Goal: Information Seeking & Learning: Check status

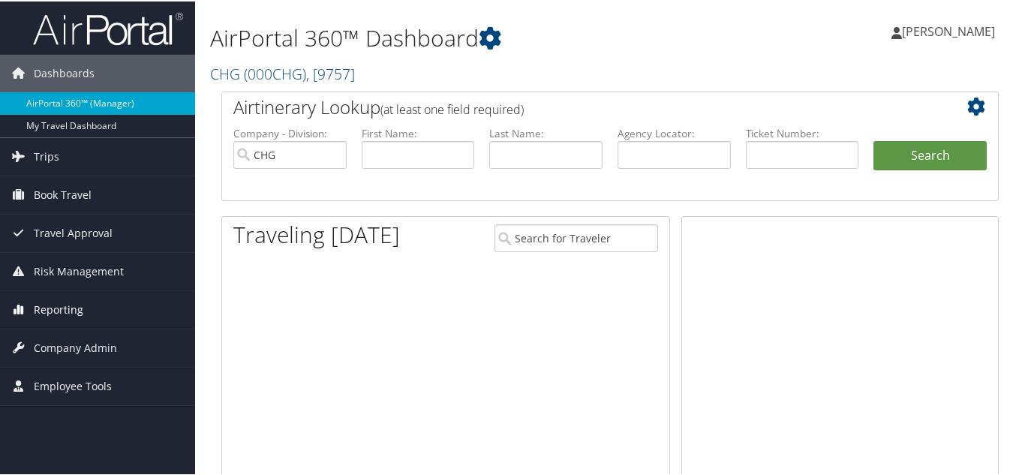
click at [57, 307] on span "Reporting" at bounding box center [59, 309] width 50 height 38
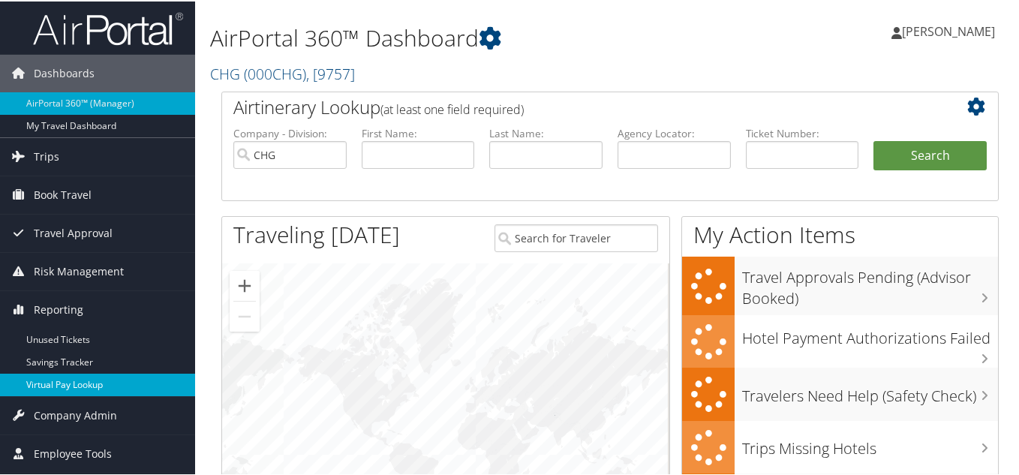
click at [55, 383] on link "Virtual Pay Lookup" at bounding box center [97, 383] width 195 height 23
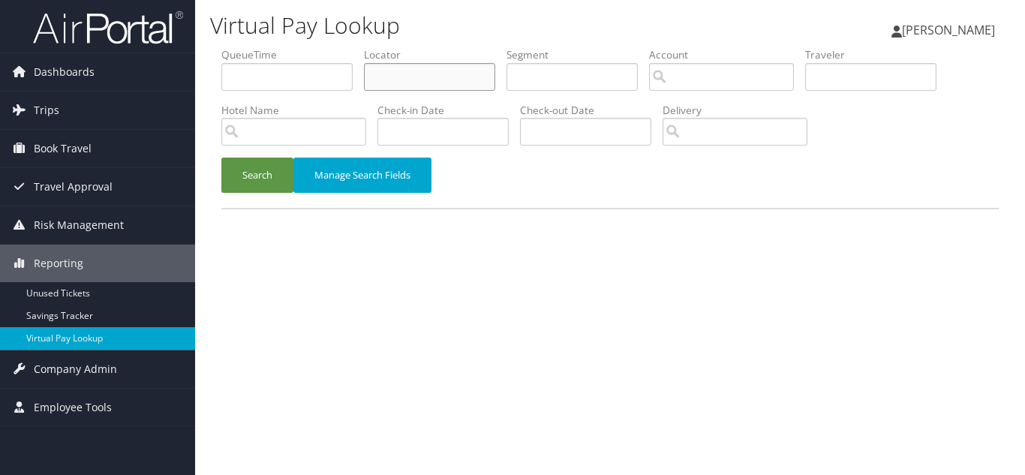
click at [410, 80] on input "text" at bounding box center [429, 77] width 131 height 28
paste input "WRSSKH"
click at [221, 158] on button "Search" at bounding box center [257, 175] width 72 height 35
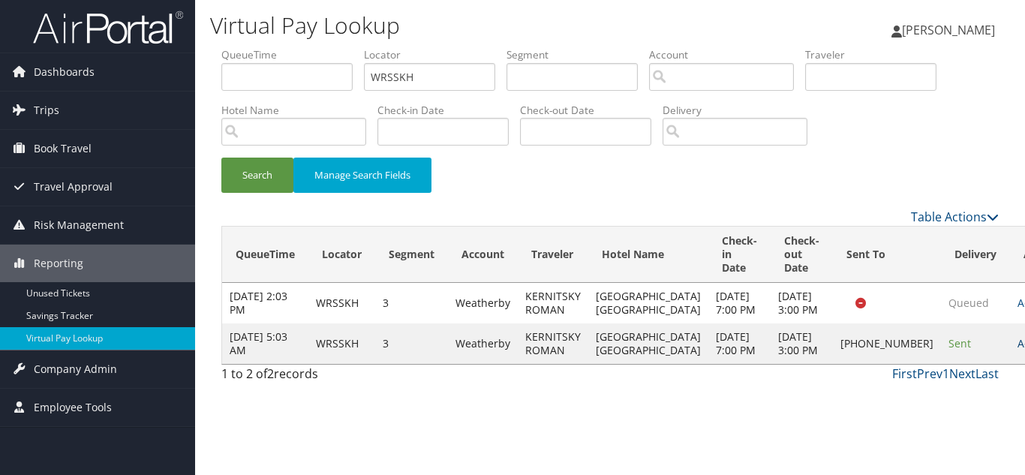
click at [1018, 350] on link "Actions" at bounding box center [1041, 343] width 47 height 14
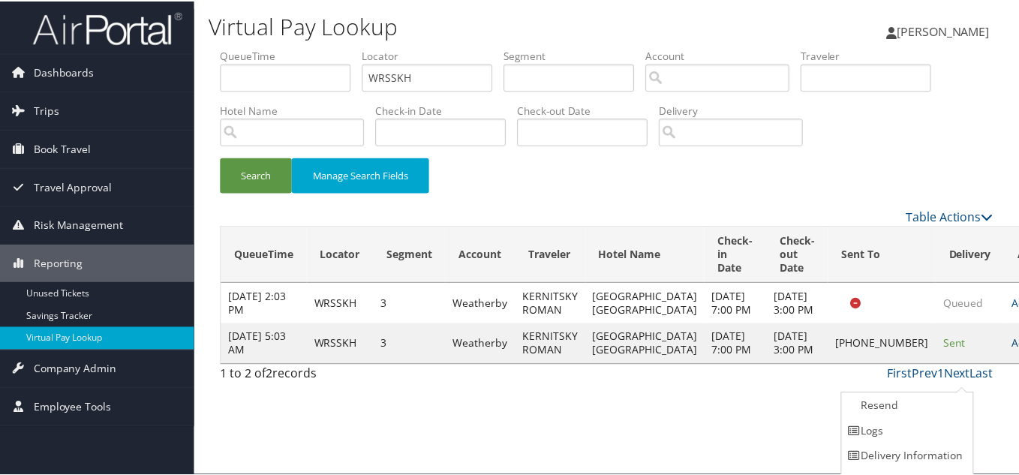
scroll to position [21, 0]
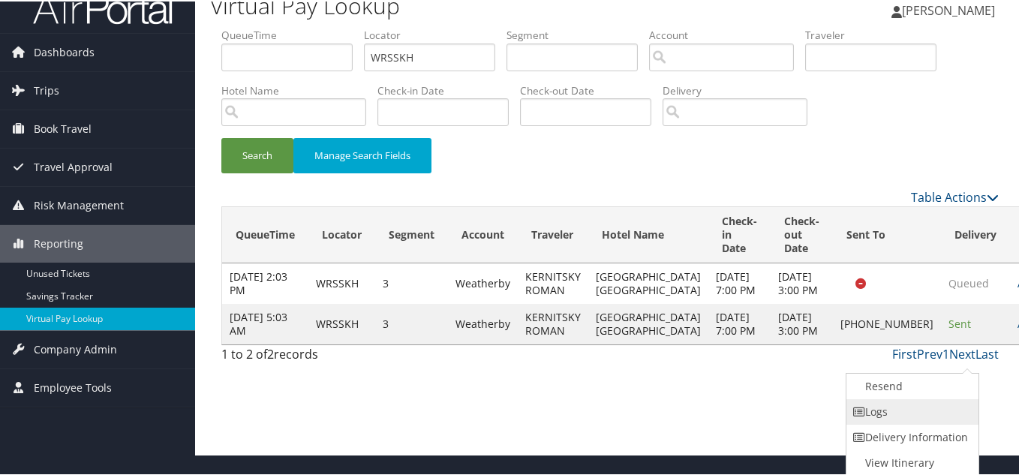
click at [918, 413] on link "Logs" at bounding box center [910, 411] width 128 height 26
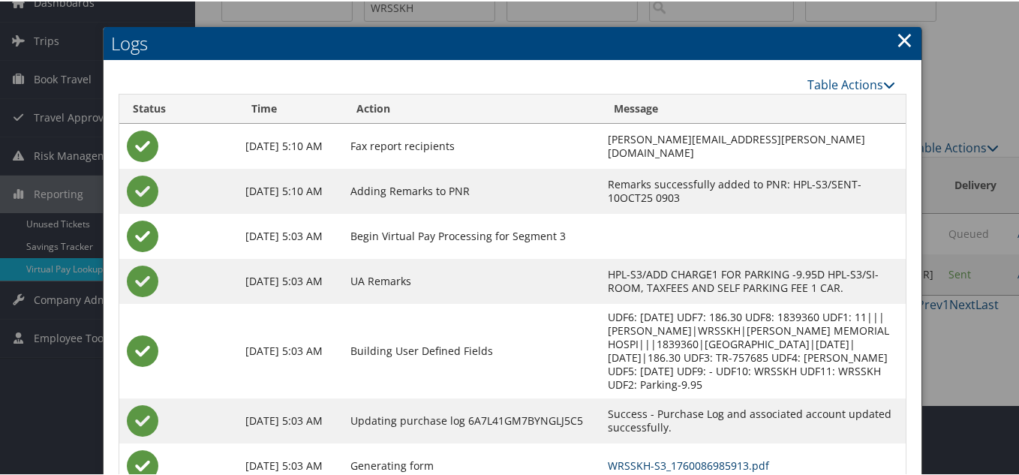
scroll to position [0, 0]
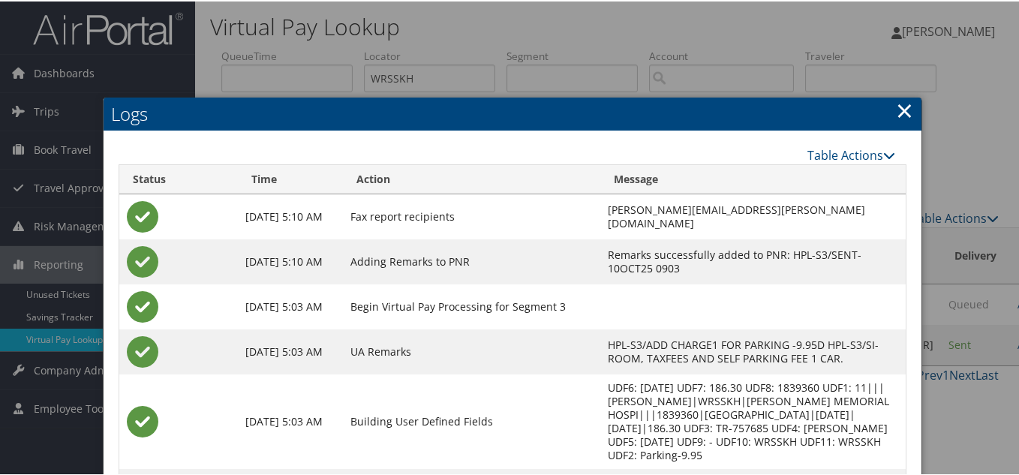
click at [902, 105] on link "×" at bounding box center [904, 109] width 17 height 30
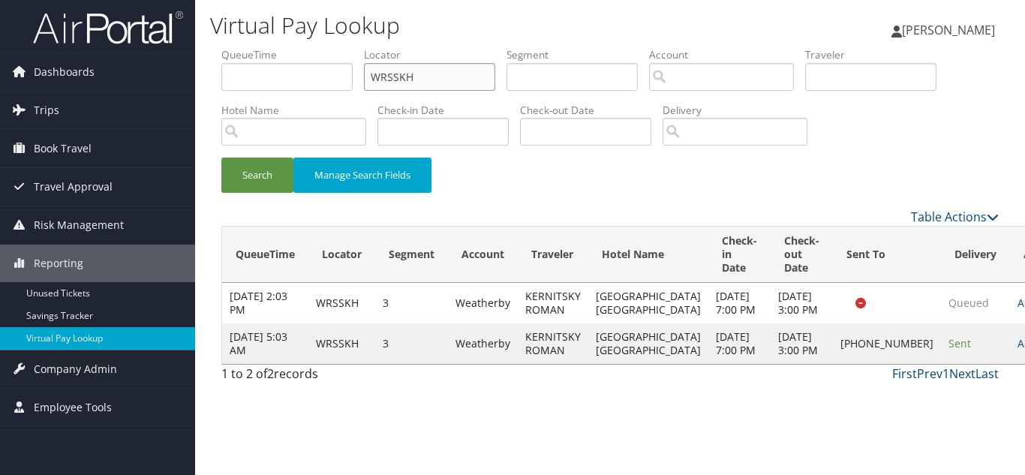
drag, startPoint x: 356, startPoint y: 85, endPoint x: 253, endPoint y: 101, distance: 104.1
click at [259, 47] on ul "QueueTime Locator WRSSKH Segment Account Traveler Hotel Name Check-in Date Chec…" at bounding box center [609, 47] width 777 height 0
paste input "SPQOFQ"
click at [221, 158] on button "Search" at bounding box center [257, 175] width 72 height 35
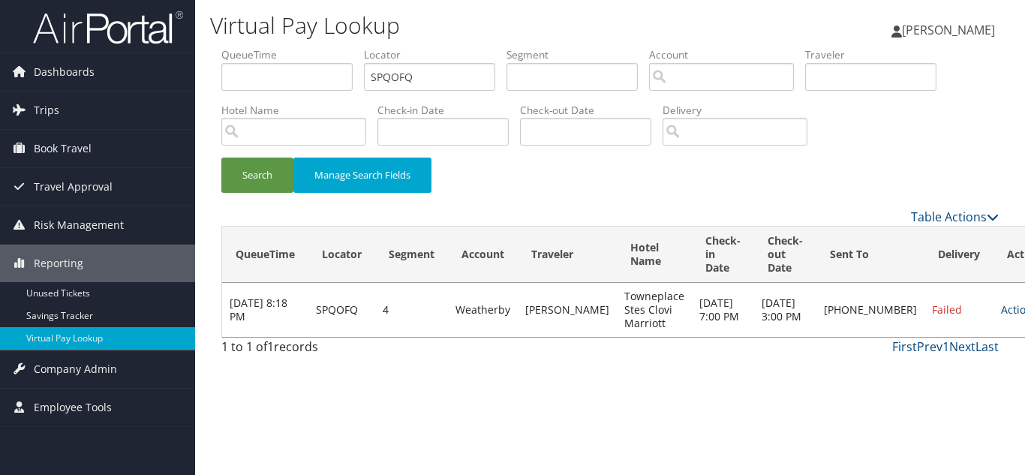
click at [1001, 315] on link "Actions" at bounding box center [1024, 309] width 47 height 14
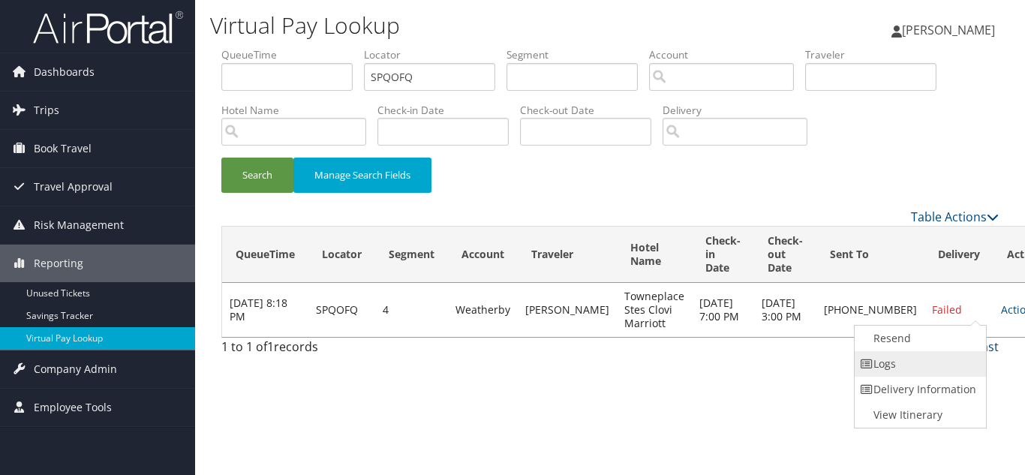
click at [913, 362] on link "Logs" at bounding box center [919, 364] width 128 height 26
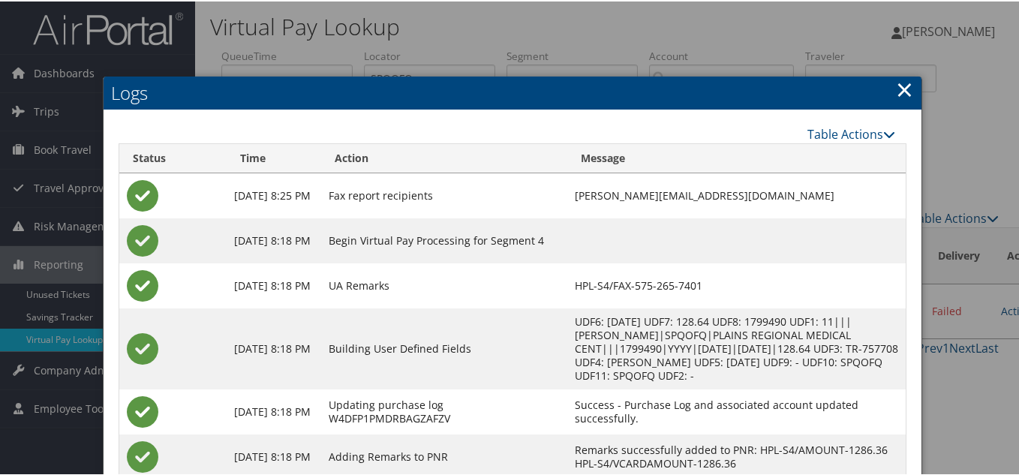
click at [903, 89] on link "×" at bounding box center [904, 88] width 17 height 30
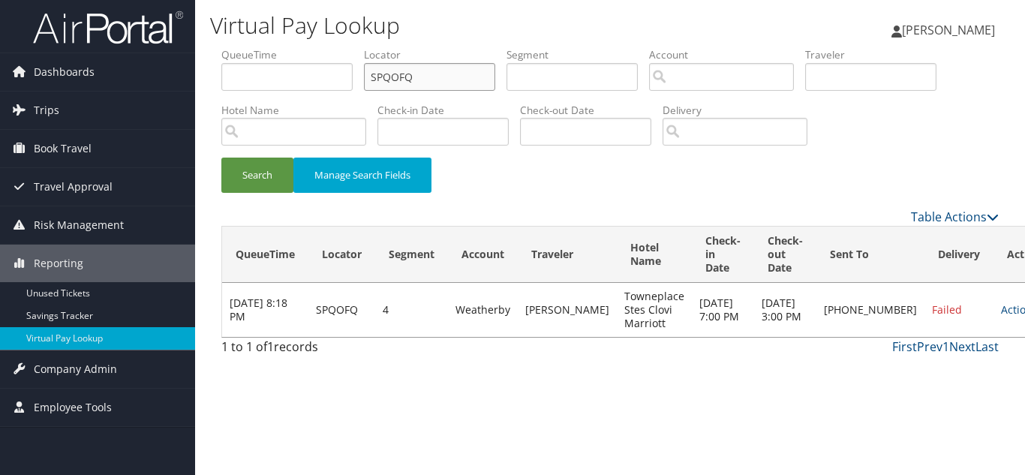
drag, startPoint x: 426, startPoint y: 81, endPoint x: 218, endPoint y: 84, distance: 208.6
click at [221, 84] on form "QueueTime Locator SPQOFQ Segment Account Traveler Hotel Name Check-in Date Chec…" at bounding box center [609, 127] width 777 height 161
paste input "CCMAXH"
click at [221, 158] on button "Search" at bounding box center [257, 175] width 72 height 35
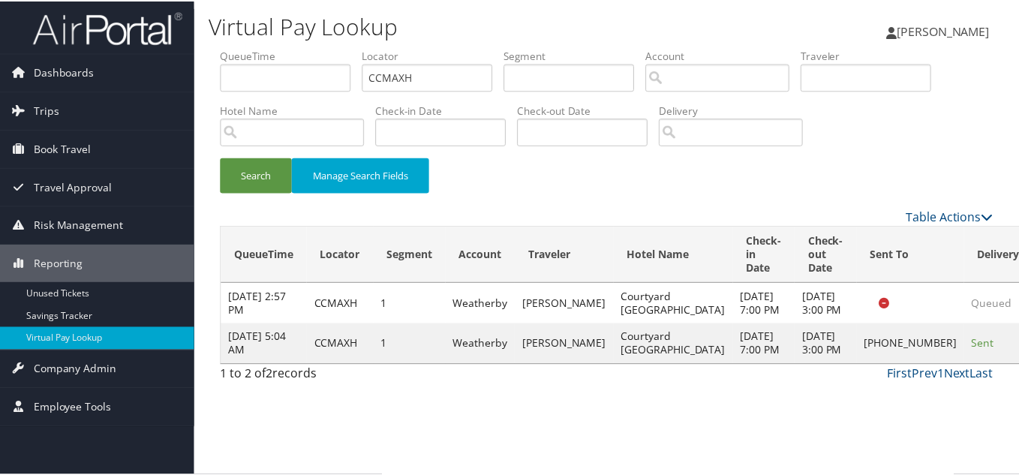
scroll to position [8, 0]
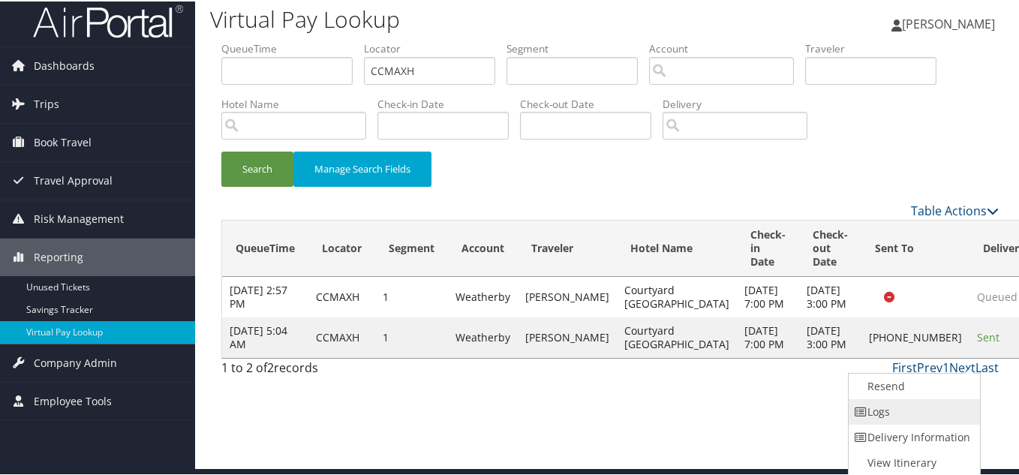
click at [912, 410] on link "Logs" at bounding box center [913, 411] width 128 height 26
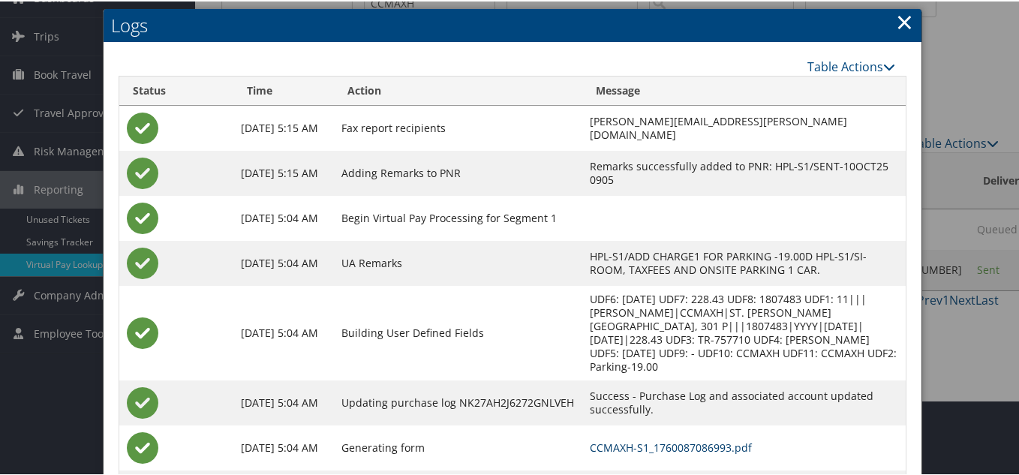
scroll to position [0, 0]
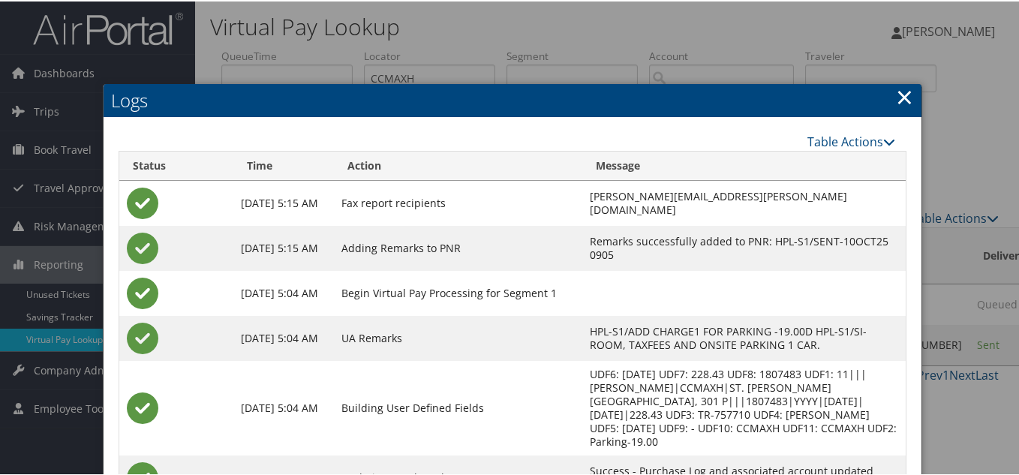
click at [896, 94] on link "×" at bounding box center [904, 95] width 17 height 30
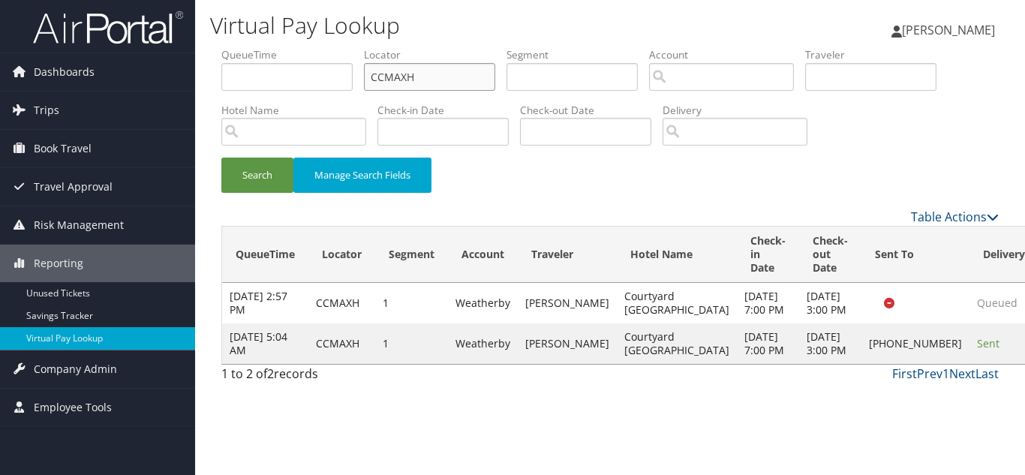
drag, startPoint x: 343, startPoint y: 76, endPoint x: 243, endPoint y: 74, distance: 99.8
click at [265, 47] on ul "QueueTime Locator CCMAXH Segment Account Traveler Hotel Name Check-in Date Chec…" at bounding box center [609, 47] width 777 height 0
paste input "KWWQFK"
click at [221, 158] on button "Search" at bounding box center [257, 175] width 72 height 35
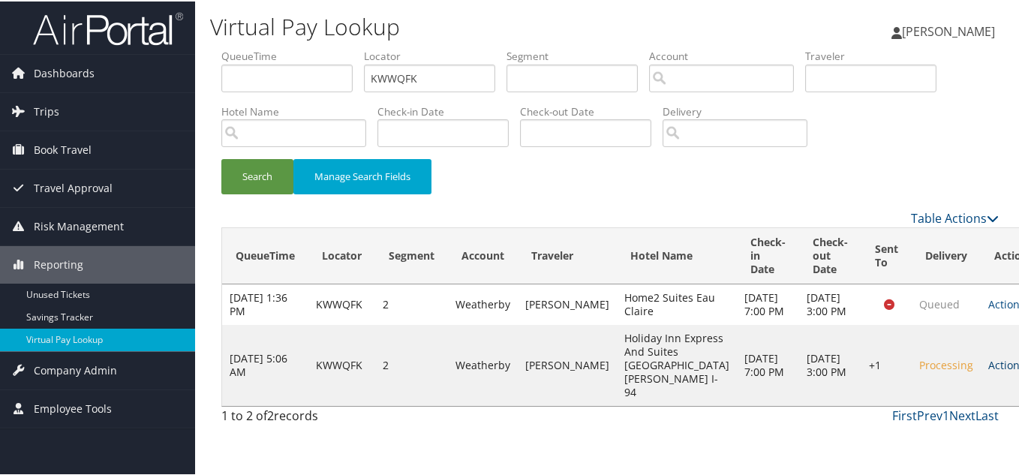
click at [988, 371] on link "Actions" at bounding box center [1011, 363] width 47 height 14
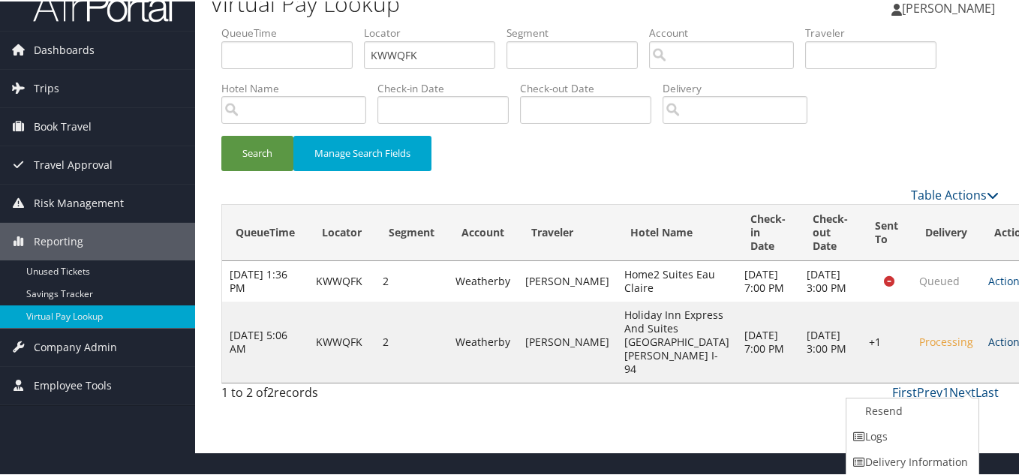
scroll to position [48, 0]
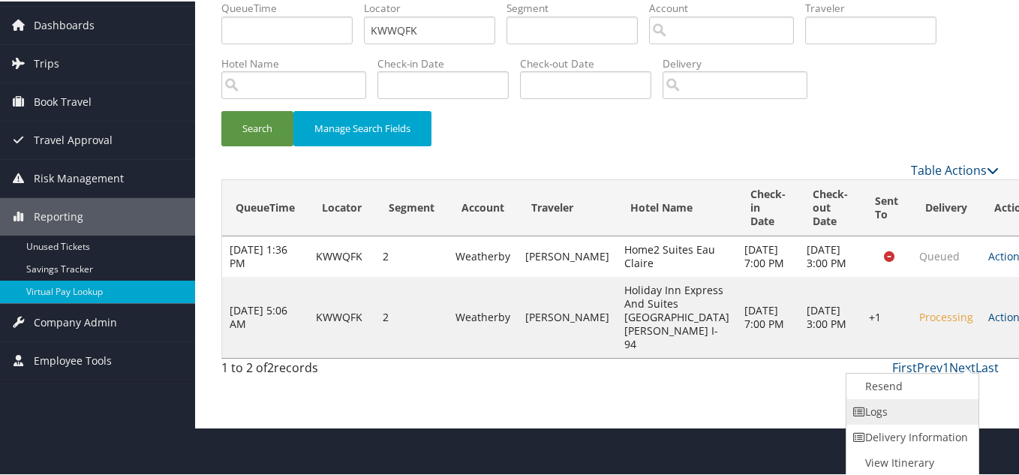
click at [883, 413] on link "Logs" at bounding box center [910, 411] width 128 height 26
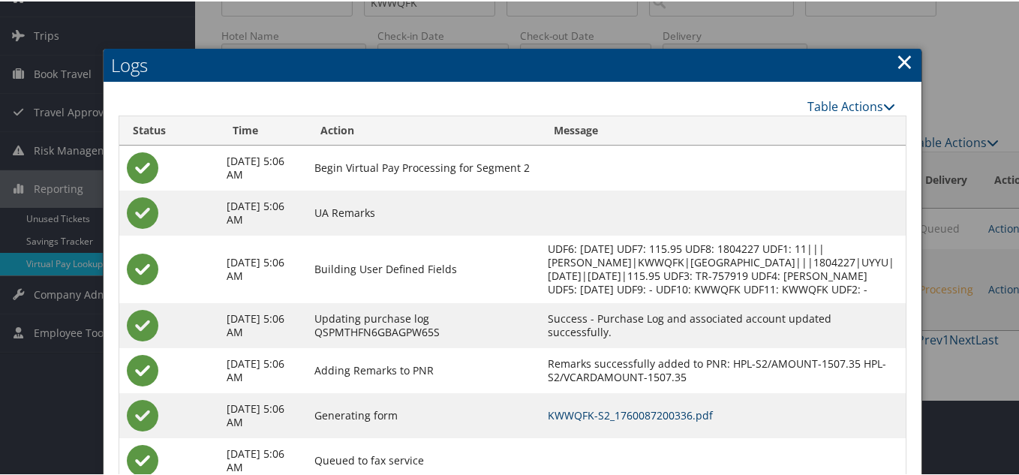
scroll to position [0, 0]
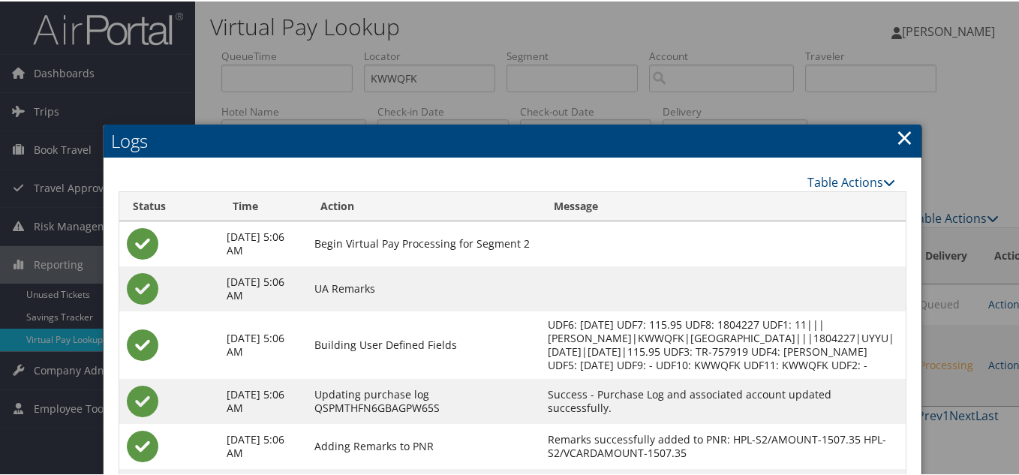
click at [897, 131] on link "×" at bounding box center [904, 136] width 17 height 30
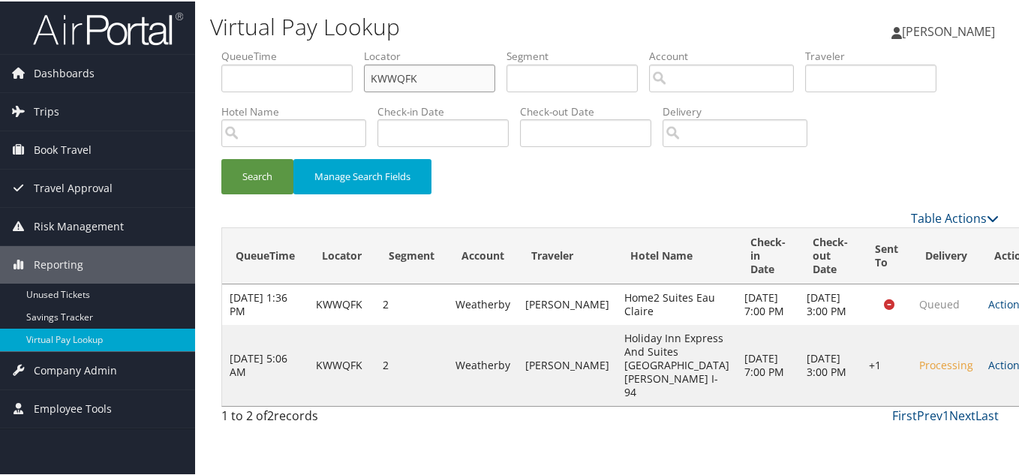
drag, startPoint x: 440, startPoint y: 79, endPoint x: 296, endPoint y: 79, distance: 144.1
click at [298, 47] on ul "QueueTime Locator KWWQFK Segment Account Traveler Hotel Name Check-in Date Chec…" at bounding box center [609, 47] width 777 height 0
paste input "QVQKRE"
click at [221, 158] on button "Search" at bounding box center [257, 175] width 72 height 35
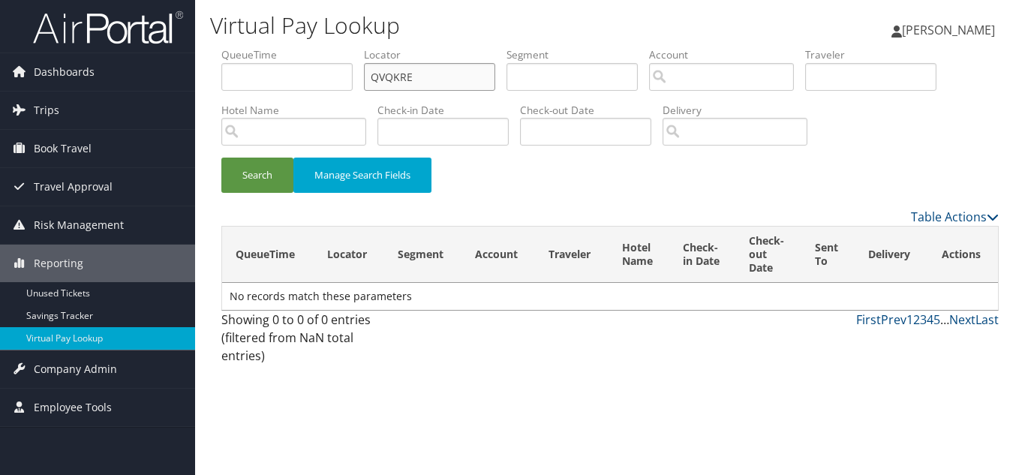
drag, startPoint x: 428, startPoint y: 84, endPoint x: 238, endPoint y: 110, distance: 191.6
click at [239, 47] on ul "QueueTime Locator QVQKRE Segment Account Traveler Hotel Name Check-in Date Chec…" at bounding box center [609, 47] width 777 height 0
paste input "NAUFHF"
click at [221, 158] on button "Search" at bounding box center [257, 175] width 72 height 35
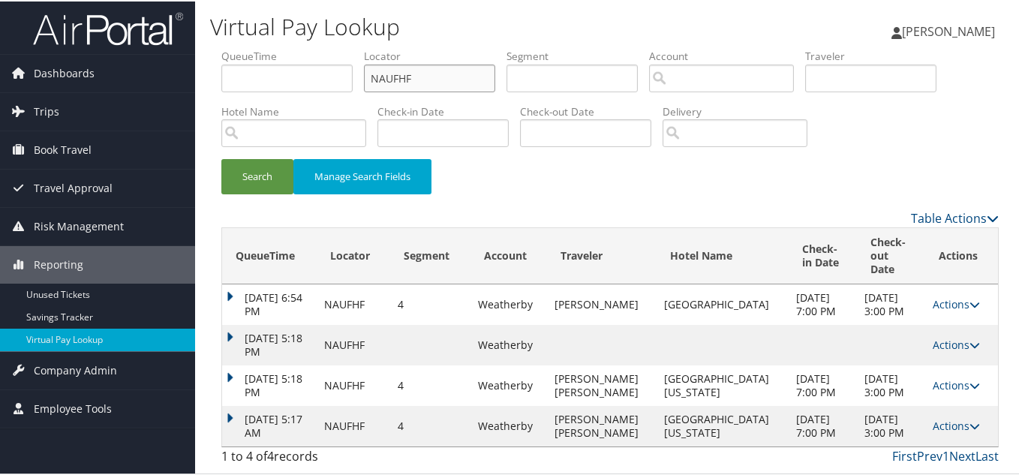
scroll to position [23, 0]
click at [933, 425] on link "Actions" at bounding box center [956, 424] width 47 height 14
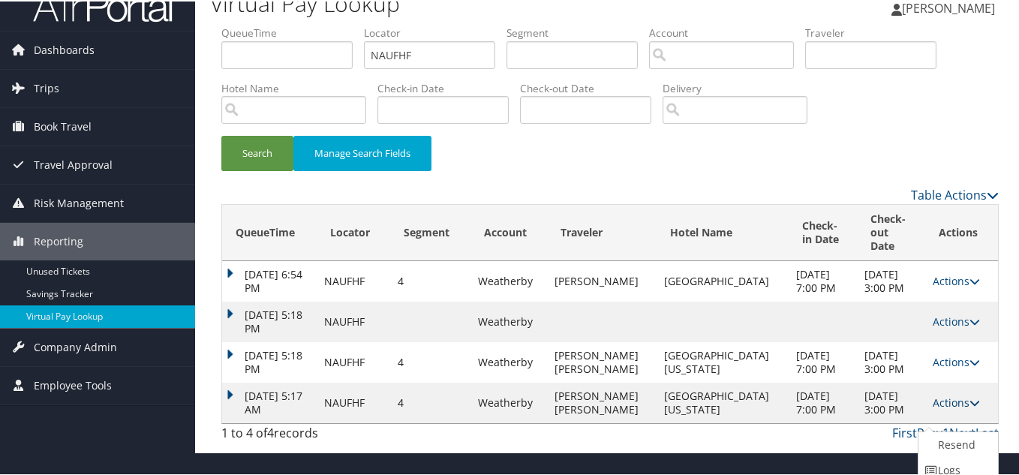
scroll to position [70, 0]
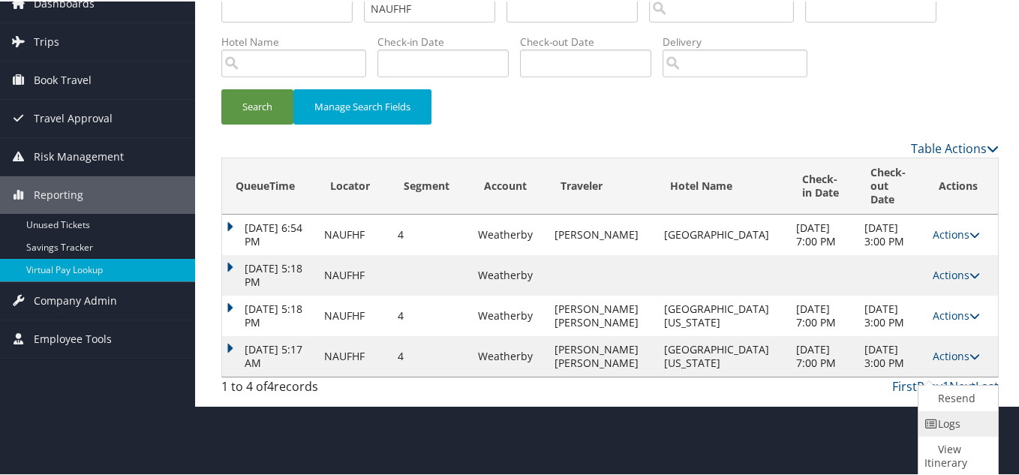
click at [955, 428] on link "Logs" at bounding box center [956, 423] width 76 height 26
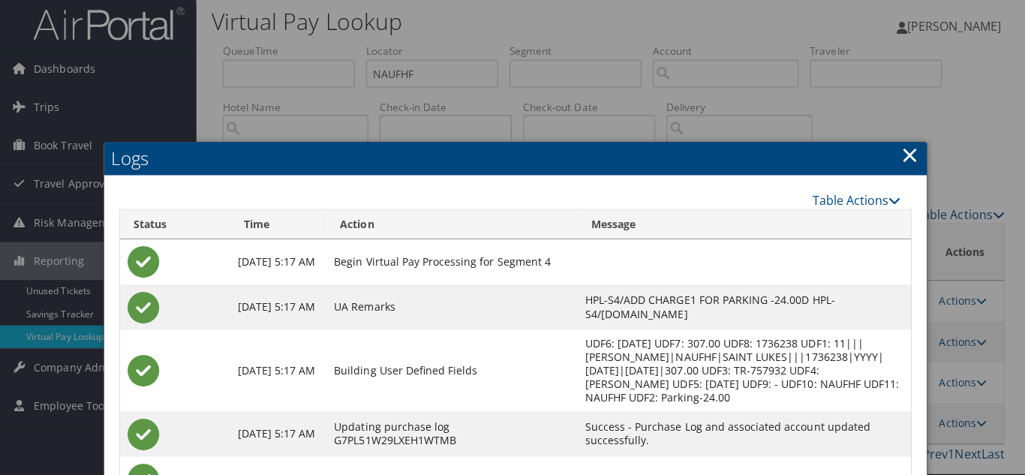
scroll to position [0, 0]
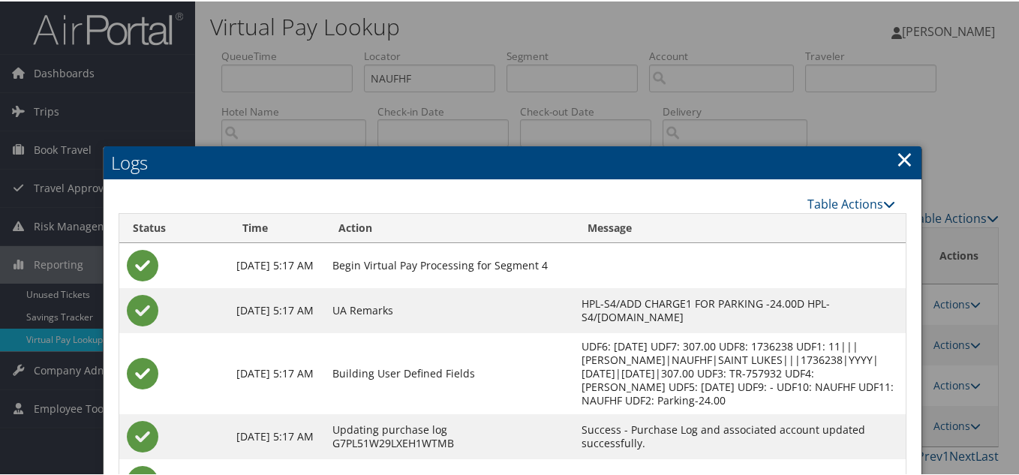
click at [899, 159] on link "×" at bounding box center [904, 158] width 17 height 30
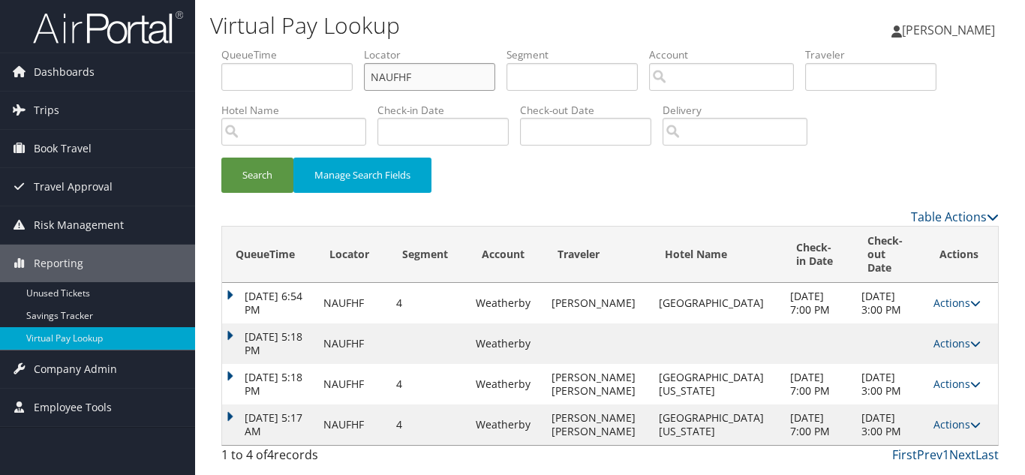
drag, startPoint x: 417, startPoint y: 77, endPoint x: 290, endPoint y: 82, distance: 126.9
click at [298, 47] on ul "QueueTime Locator NAUFHF Segment Account Traveler Hotel Name Check-in Date Chec…" at bounding box center [609, 47] width 777 height 0
paste input "JEQBNL"
click at [221, 158] on button "Search" at bounding box center [257, 175] width 72 height 35
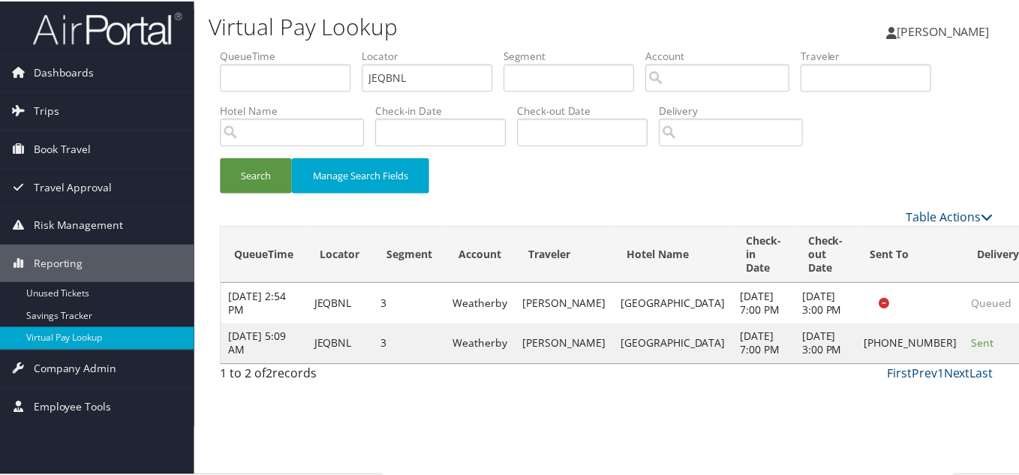
scroll to position [8, 0]
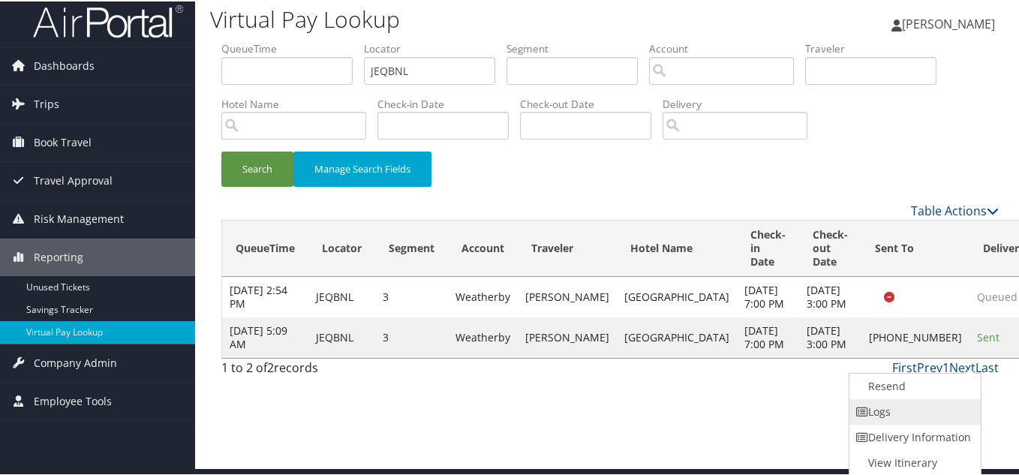
click at [900, 410] on link "Logs" at bounding box center [913, 411] width 128 height 26
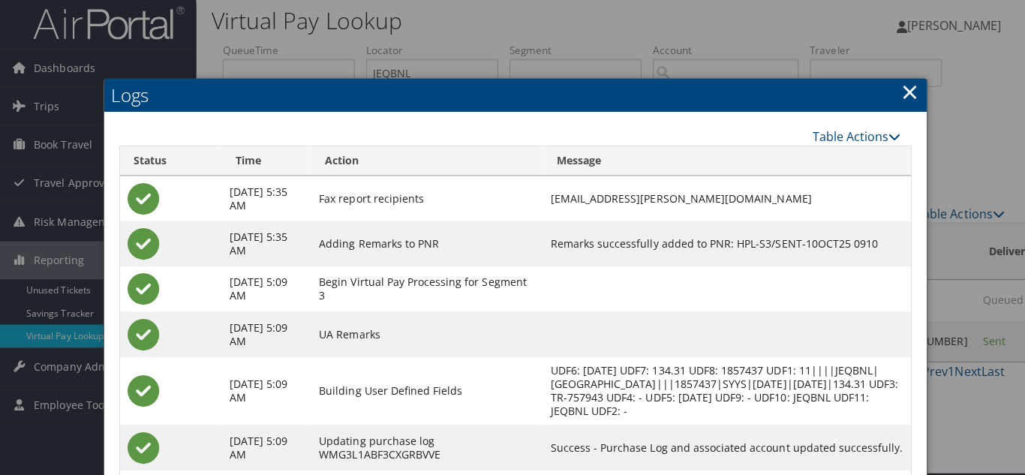
scroll to position [0, 0]
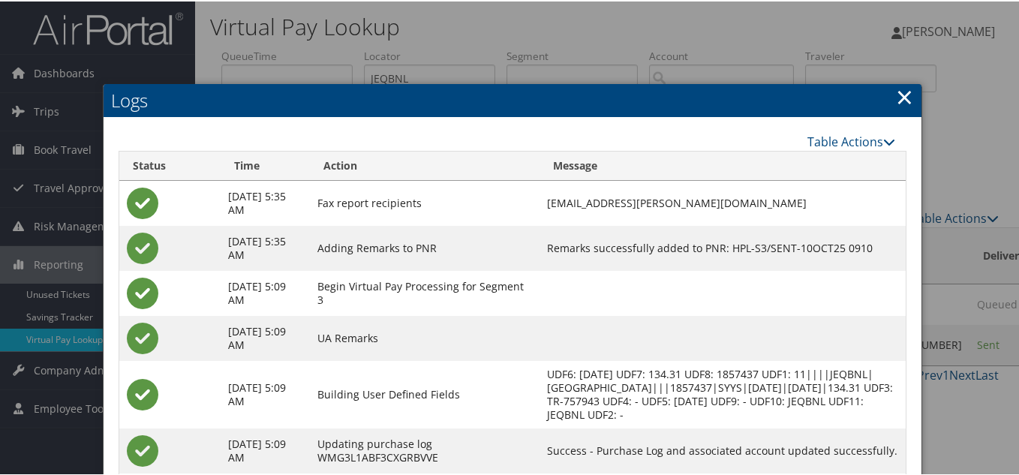
click at [902, 99] on link "×" at bounding box center [904, 95] width 17 height 30
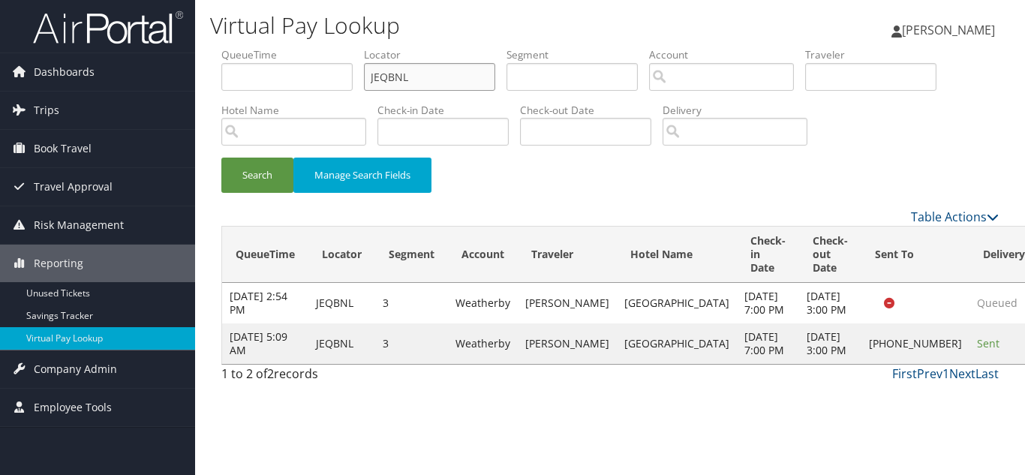
drag, startPoint x: 418, startPoint y: 78, endPoint x: 250, endPoint y: 92, distance: 168.6
click at [261, 47] on ul "QueueTime Locator JEQBNL Segment Account Traveler Hotel Name Check-in Date Chec…" at bounding box center [609, 47] width 777 height 0
paste input "TR-757956"
paste input "ELBDAR"
click at [221, 158] on button "Search" at bounding box center [257, 175] width 72 height 35
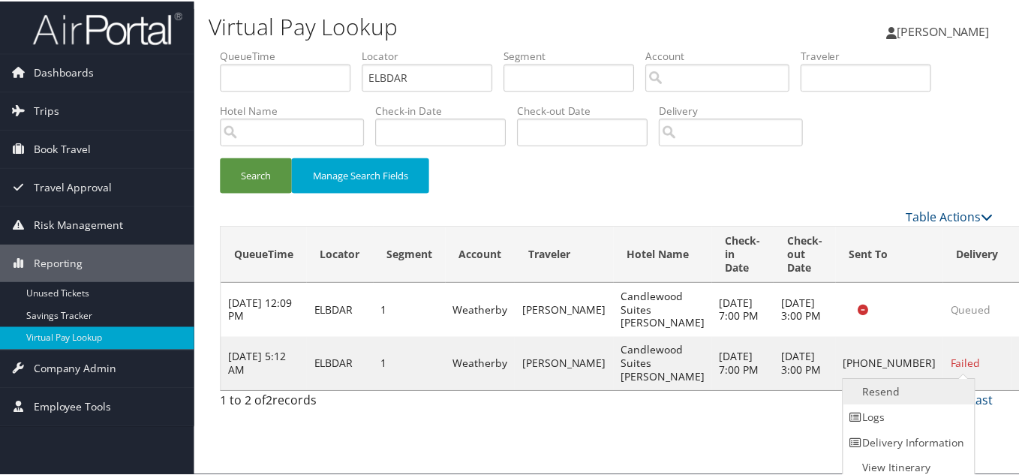
scroll to position [8, 0]
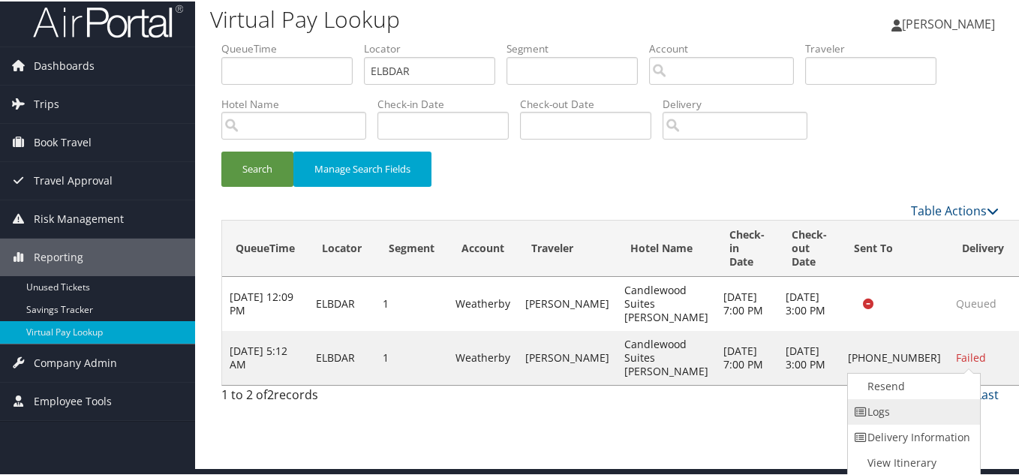
click at [900, 408] on link "Logs" at bounding box center [912, 411] width 128 height 26
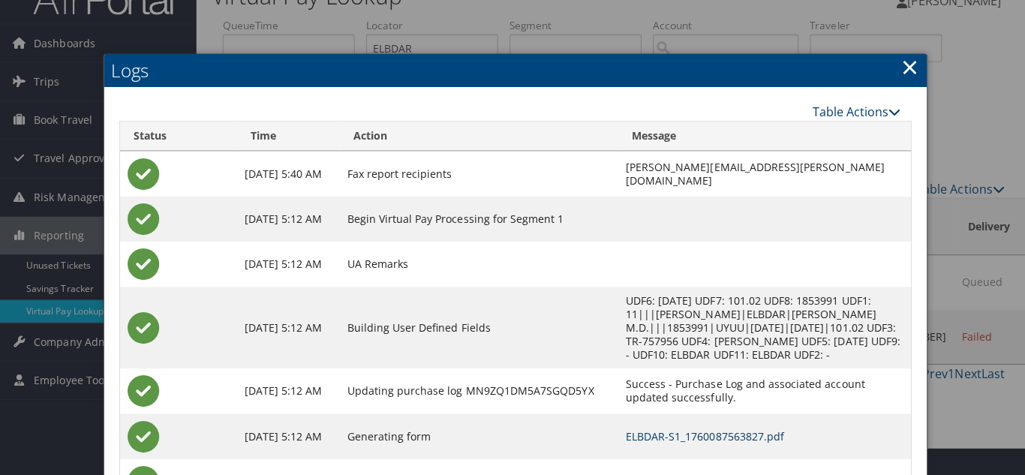
scroll to position [0, 0]
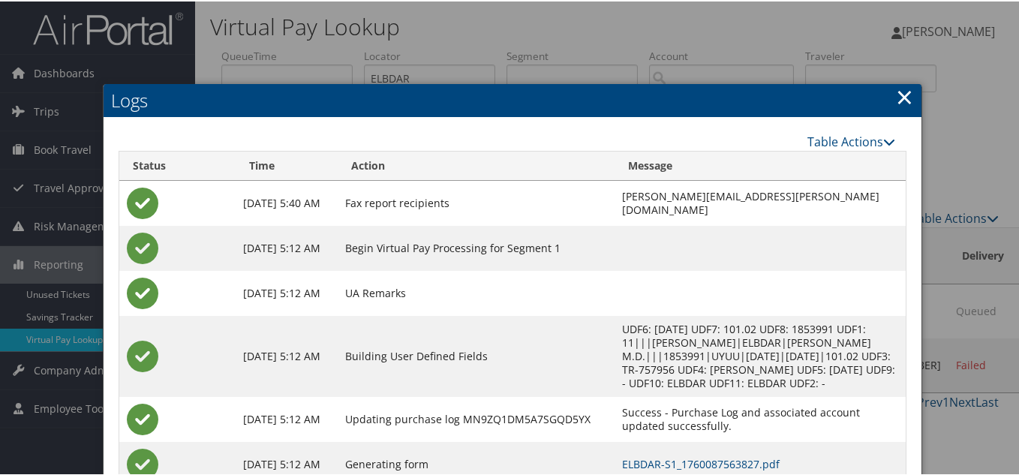
click at [908, 94] on link "×" at bounding box center [904, 95] width 17 height 30
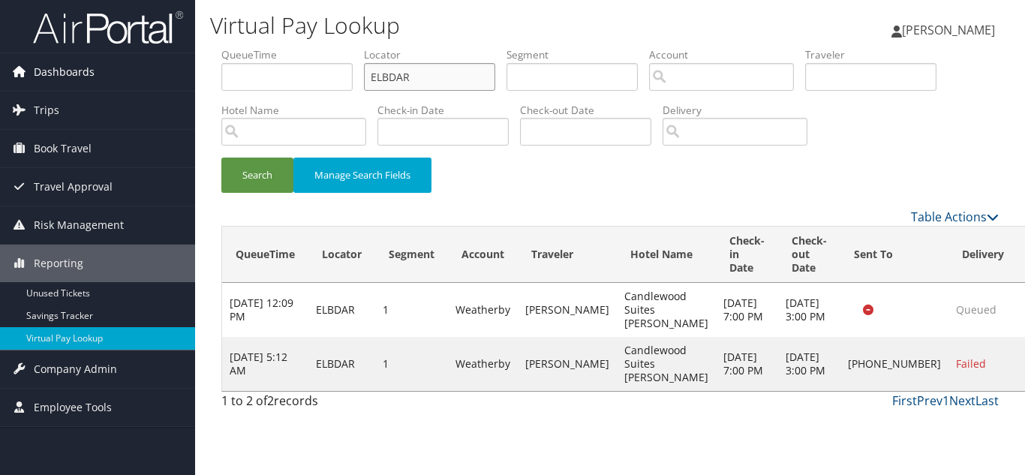
drag, startPoint x: 317, startPoint y: 84, endPoint x: 146, endPoint y: 83, distance: 170.3
click at [149, 84] on div "Dashboards AirPortal 360™ (Manager) My Travel Dashboard Trips Airtinerary® Look…" at bounding box center [512, 237] width 1025 height 475
paste input "FSLYHV"
click at [221, 158] on button "Search" at bounding box center [257, 175] width 72 height 35
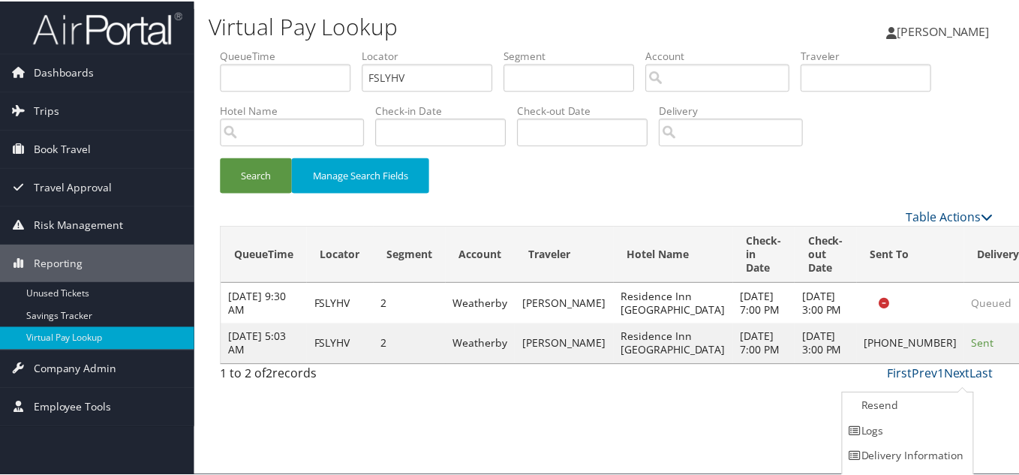
scroll to position [21, 0]
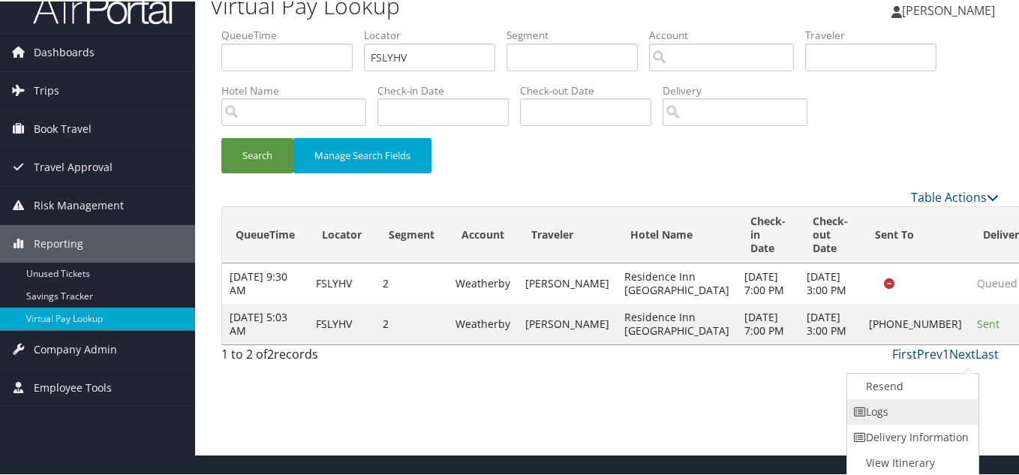
click at [897, 421] on link "Logs" at bounding box center [911, 411] width 128 height 26
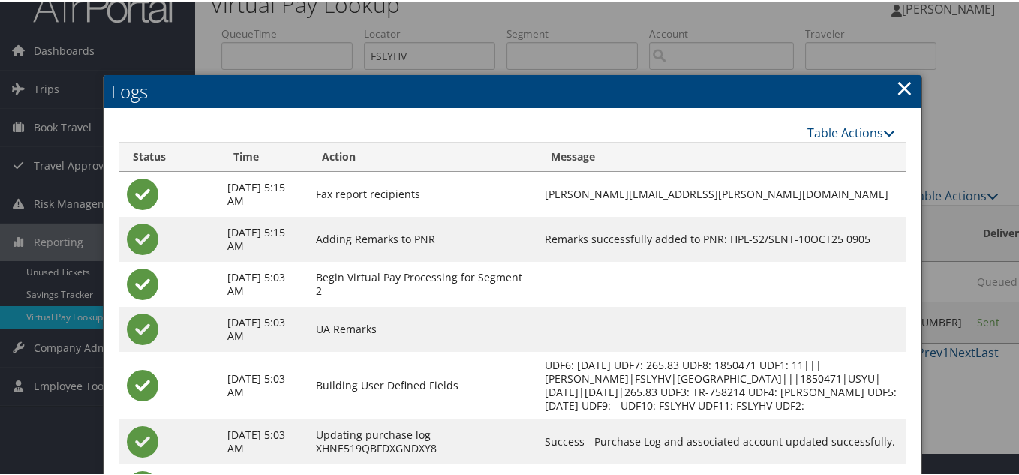
scroll to position [0, 0]
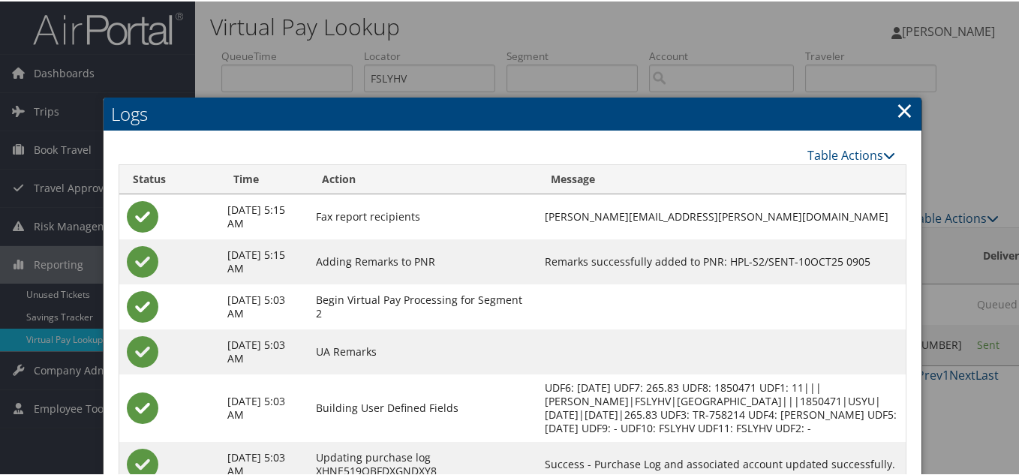
click at [898, 110] on link "×" at bounding box center [904, 109] width 17 height 30
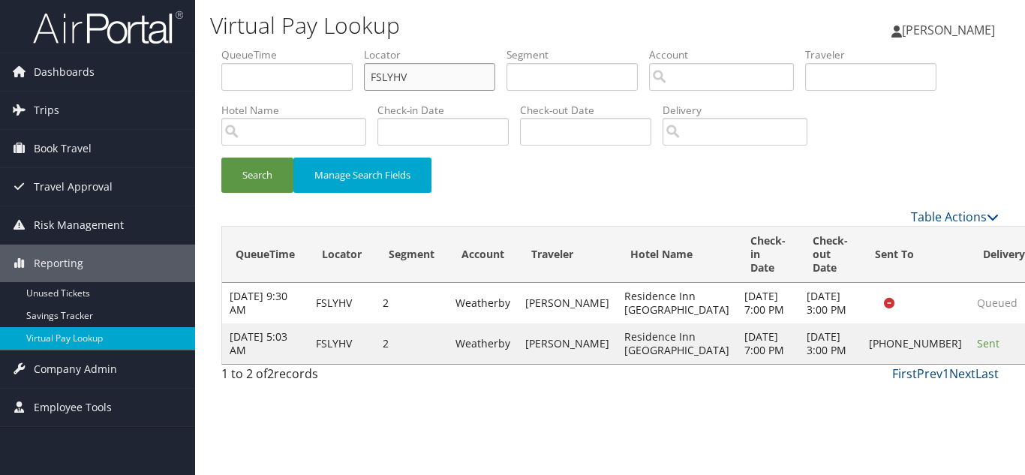
drag, startPoint x: 428, startPoint y: 79, endPoint x: 209, endPoint y: 83, distance: 219.2
click at [221, 81] on form "QueueTime Locator FSLYHV Segment Account Traveler Hotel Name Check-in Date Chec…" at bounding box center [609, 127] width 777 height 161
paste input "CWREIT"
click at [221, 158] on button "Search" at bounding box center [257, 175] width 72 height 35
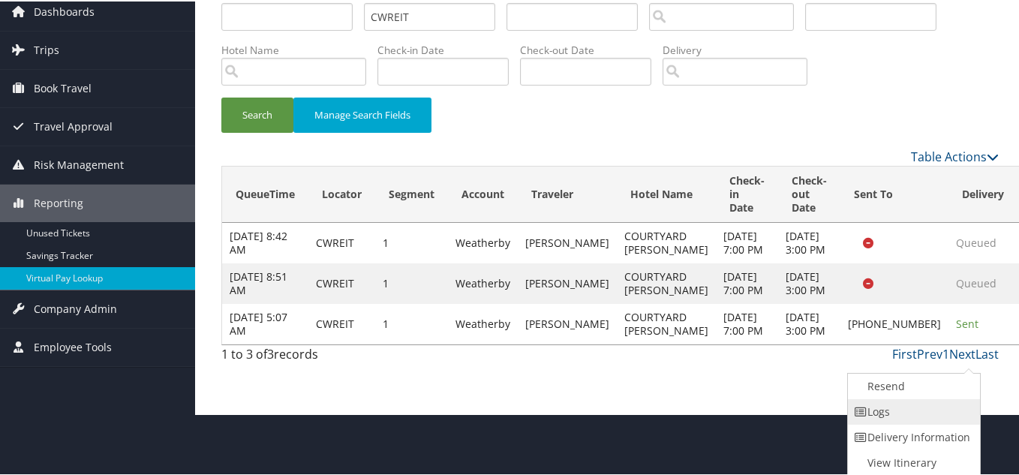
click at [921, 419] on link "Logs" at bounding box center [912, 411] width 128 height 26
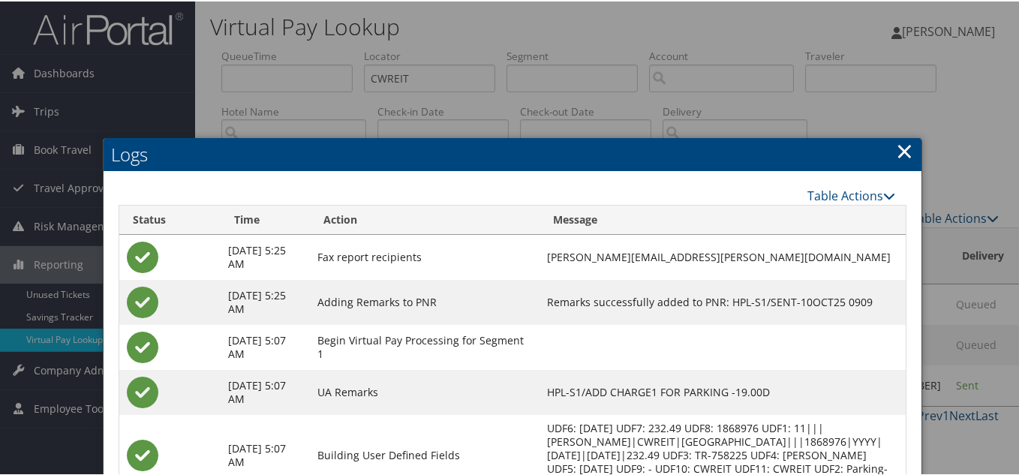
click at [897, 148] on link "×" at bounding box center [904, 149] width 17 height 30
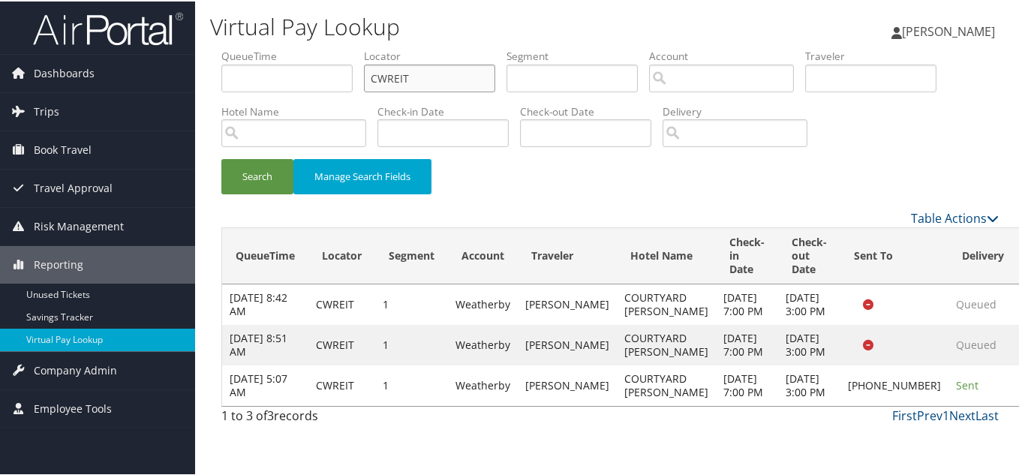
drag, startPoint x: 371, startPoint y: 79, endPoint x: 233, endPoint y: 93, distance: 138.8
click at [236, 47] on ul "QueueTime Locator CWREIT Segment Account Traveler Hotel Name Check-in Date Chec…" at bounding box center [609, 47] width 777 height 0
paste input "FMGKSU"
click at [221, 158] on button "Search" at bounding box center [257, 175] width 72 height 35
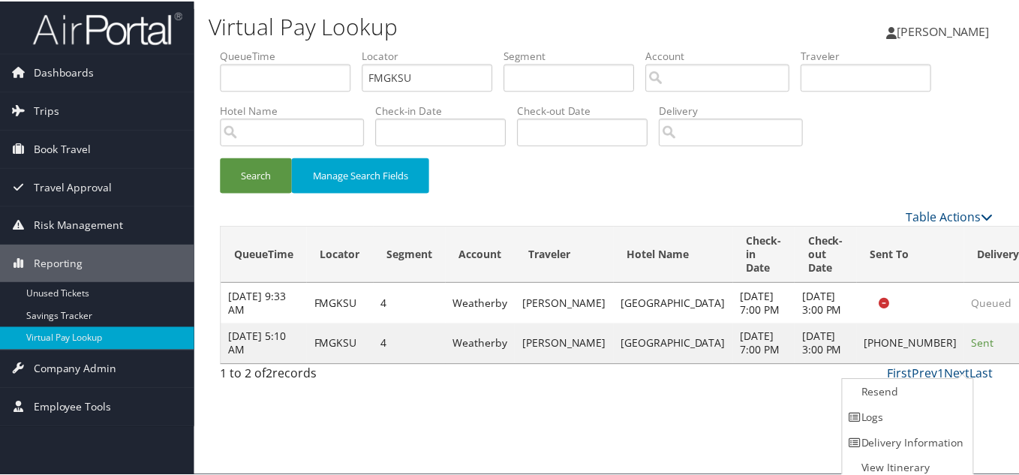
scroll to position [8, 0]
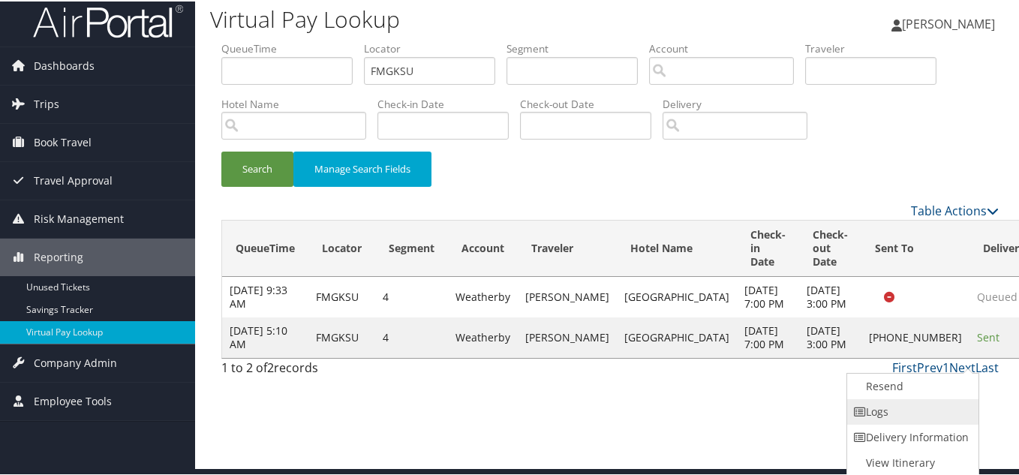
click at [911, 414] on link "Logs" at bounding box center [911, 411] width 128 height 26
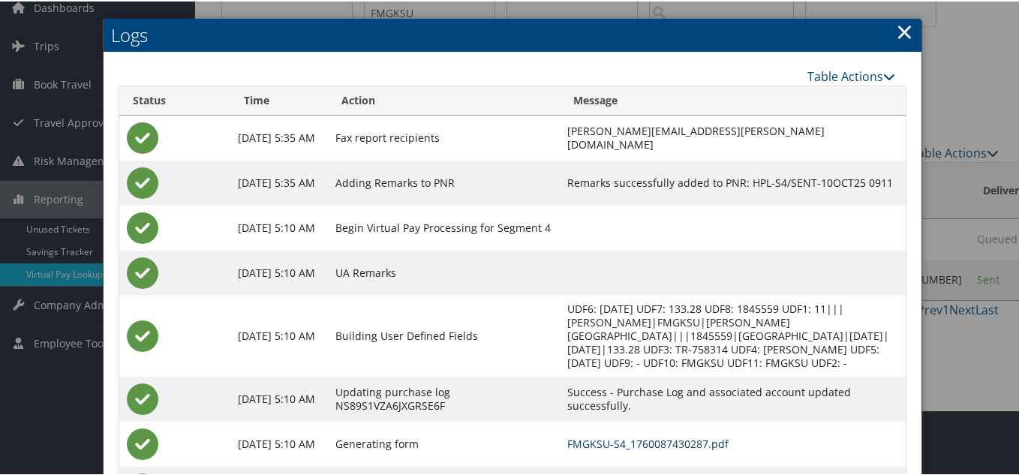
scroll to position [0, 0]
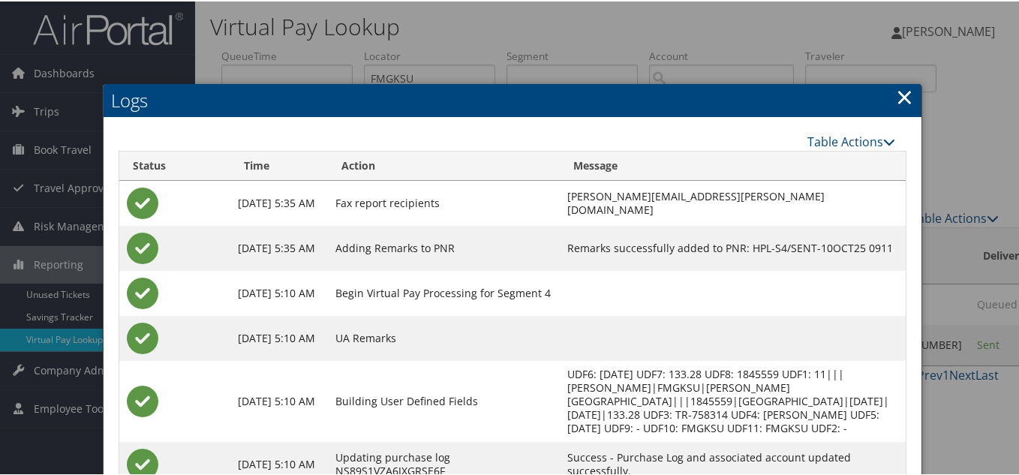
click at [900, 94] on link "×" at bounding box center [904, 95] width 17 height 30
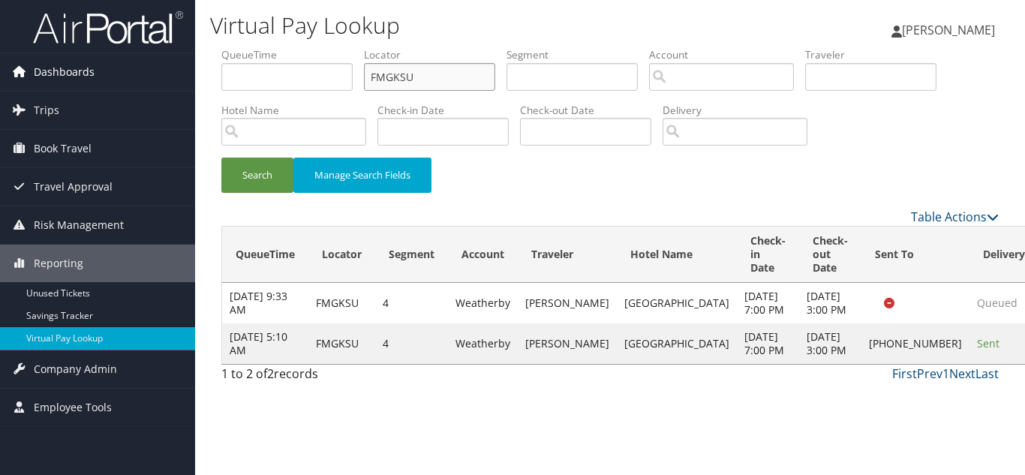
drag, startPoint x: 431, startPoint y: 75, endPoint x: 155, endPoint y: 75, distance: 276.1
click at [155, 75] on div "Dashboards AirPortal 360™ (Manager) My Travel Dashboard Trips Airtinerary® Look…" at bounding box center [512, 237] width 1025 height 475
paste input "CRGLMA"
click at [221, 158] on button "Search" at bounding box center [257, 175] width 72 height 35
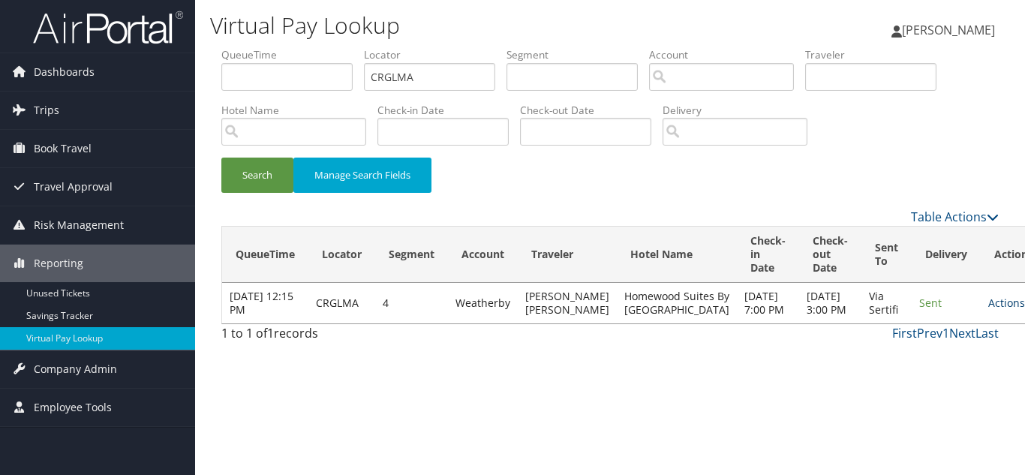
click at [988, 310] on link "Actions" at bounding box center [1011, 303] width 47 height 14
click at [929, 355] on link "Logs" at bounding box center [934, 357] width 95 height 26
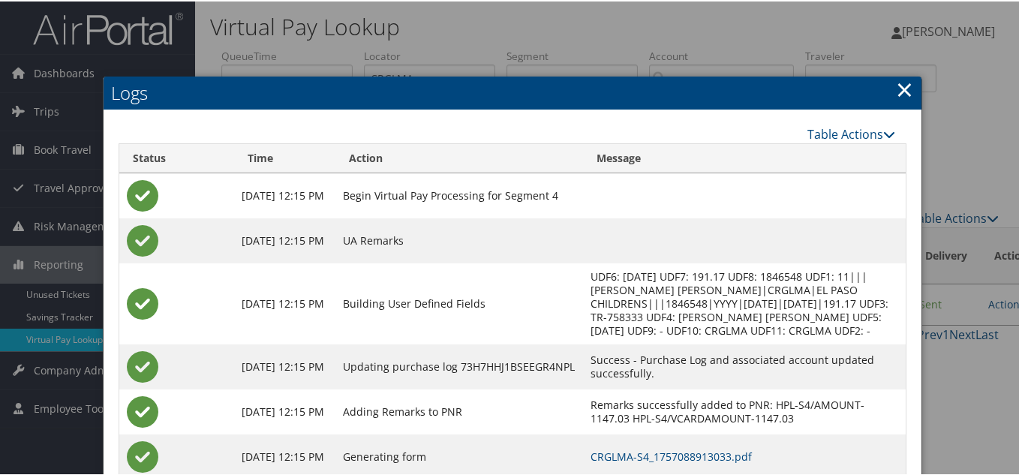
click at [904, 86] on link "×" at bounding box center [904, 88] width 17 height 30
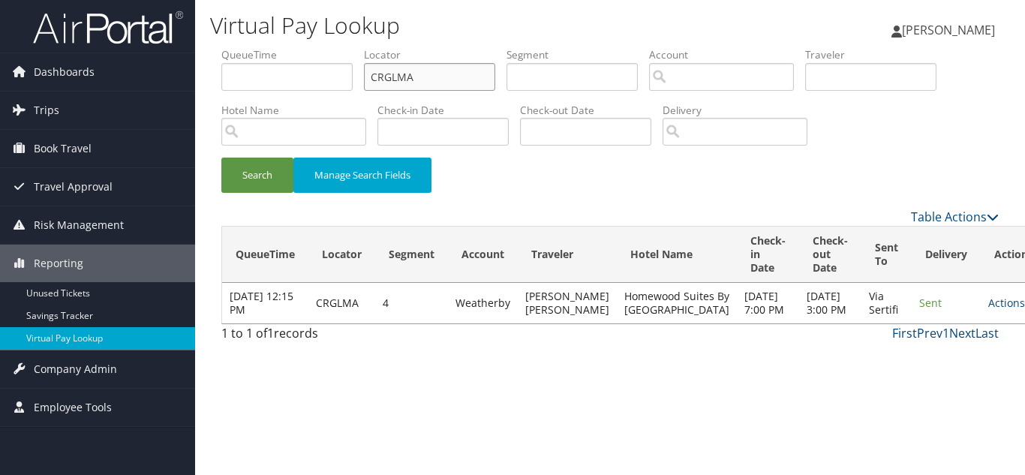
drag, startPoint x: 332, startPoint y: 78, endPoint x: 245, endPoint y: 78, distance: 87.8
click at [245, 47] on ul "QueueTime Locator CRGLMA Segment Account Traveler Hotel Name Check-in Date Chec…" at bounding box center [609, 47] width 777 height 0
paste input "SBDPJB"
click at [221, 158] on button "Search" at bounding box center [257, 175] width 72 height 35
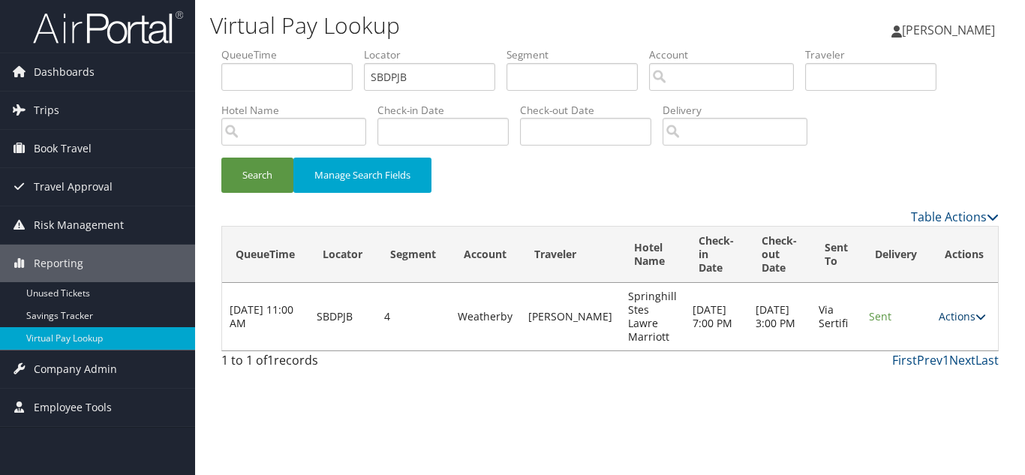
click at [961, 318] on link "Actions" at bounding box center [962, 316] width 47 height 14
click at [943, 366] on link "Logs" at bounding box center [933, 364] width 95 height 26
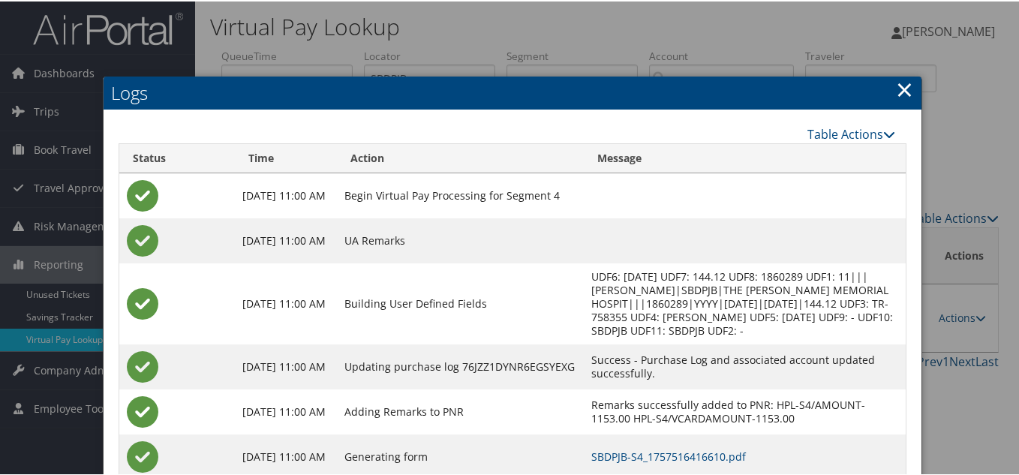
click at [897, 86] on link "×" at bounding box center [904, 88] width 17 height 30
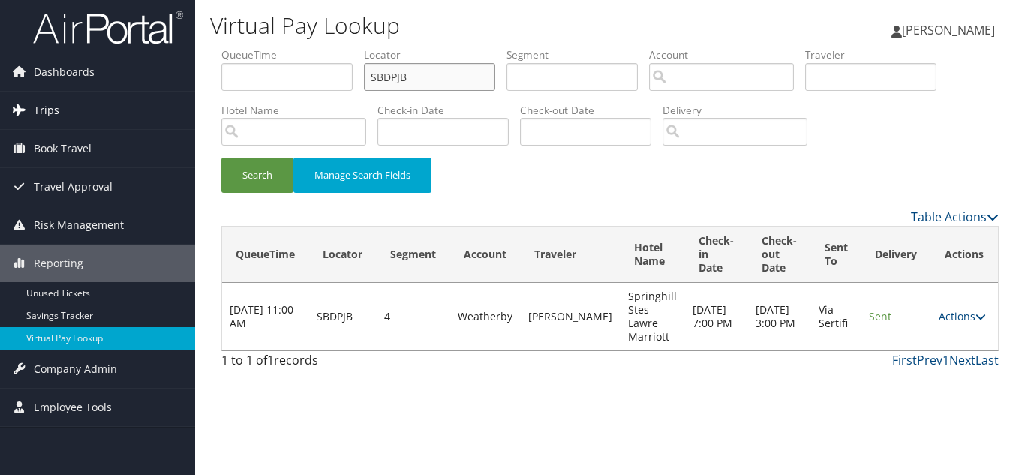
drag, startPoint x: 419, startPoint y: 77, endPoint x: 129, endPoint y: 107, distance: 292.0
click at [151, 101] on div "Dashboards AirPortal 360™ (Manager) My Travel Dashboard Trips Airtinerary® Look…" at bounding box center [512, 237] width 1025 height 475
paste input "GEYIM"
click at [221, 158] on button "Search" at bounding box center [257, 175] width 72 height 35
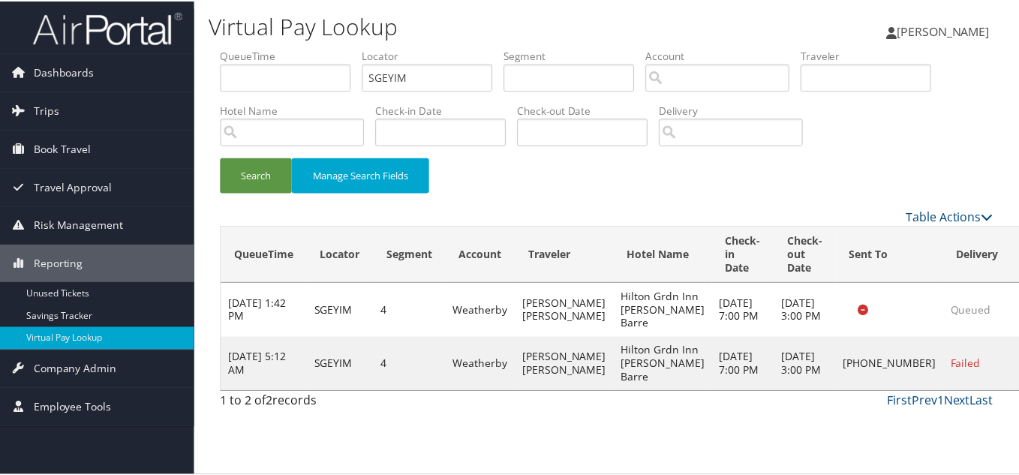
scroll to position [21, 0]
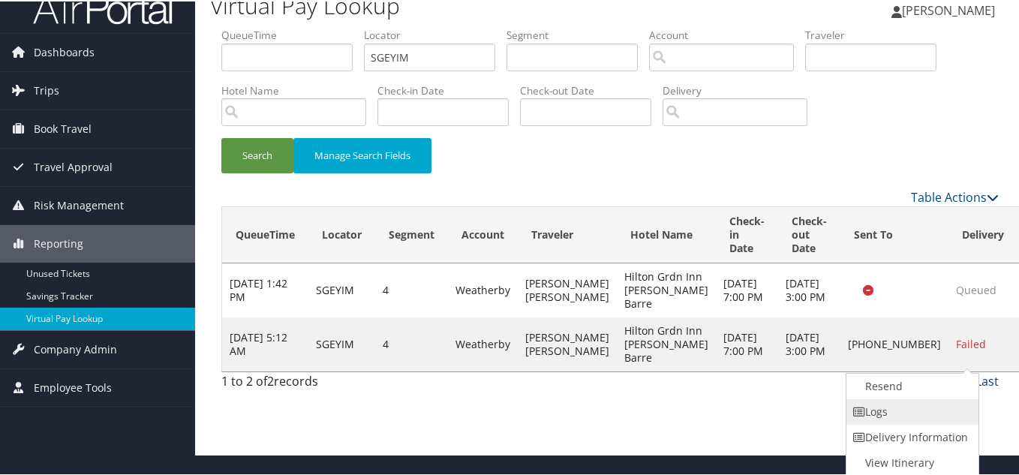
click at [910, 407] on link "Logs" at bounding box center [910, 411] width 128 height 26
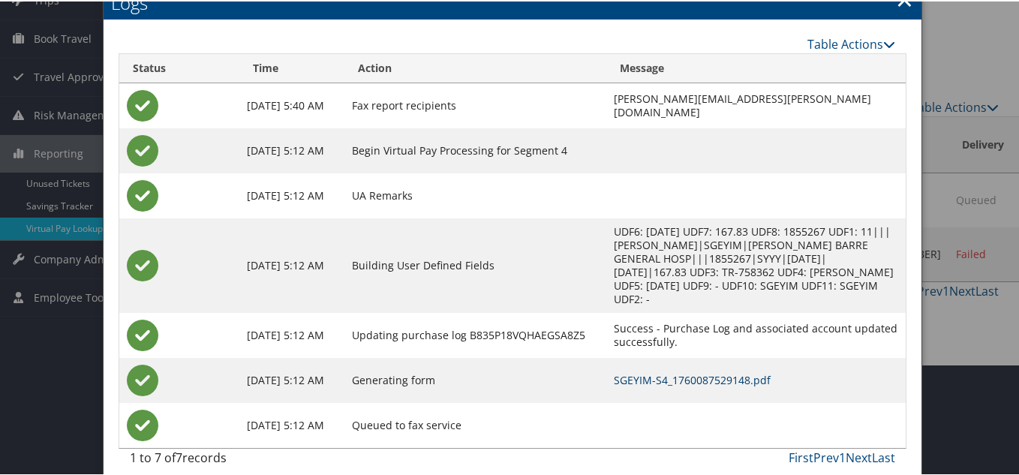
scroll to position [0, 0]
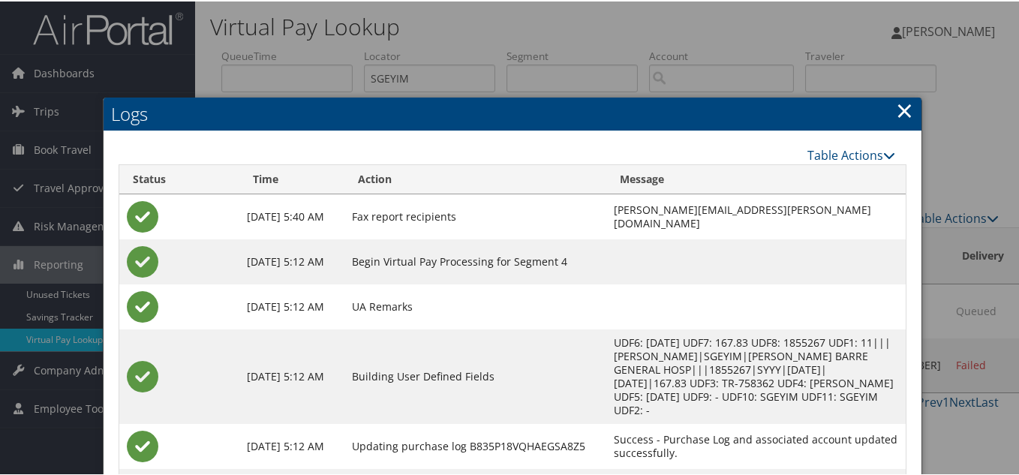
click at [903, 108] on link "×" at bounding box center [904, 109] width 17 height 30
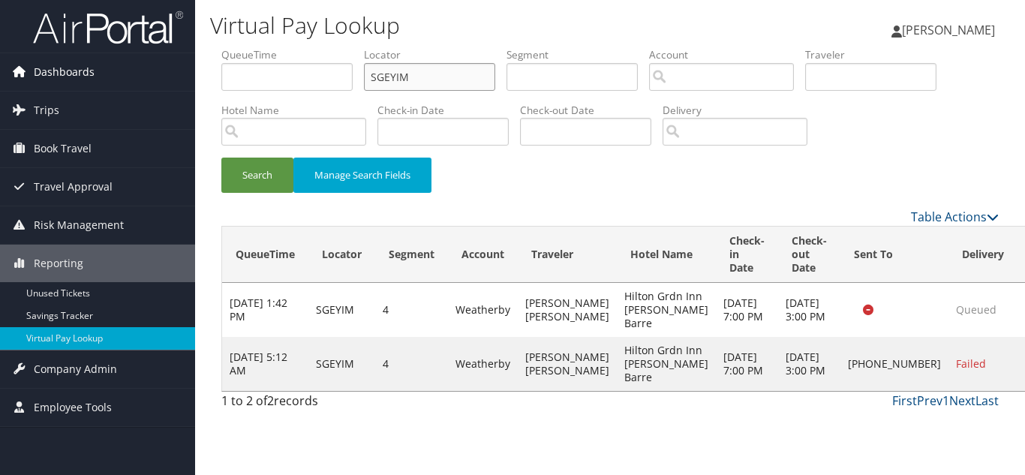
drag, startPoint x: 384, startPoint y: 71, endPoint x: 99, endPoint y: 65, distance: 285.2
click at [105, 65] on div "Dashboards AirPortal 360™ (Manager) My Travel Dashboard Trips Airtinerary® Look…" at bounding box center [512, 237] width 1025 height 475
paste input "MOYVAO"
click at [221, 158] on button "Search" at bounding box center [257, 175] width 72 height 35
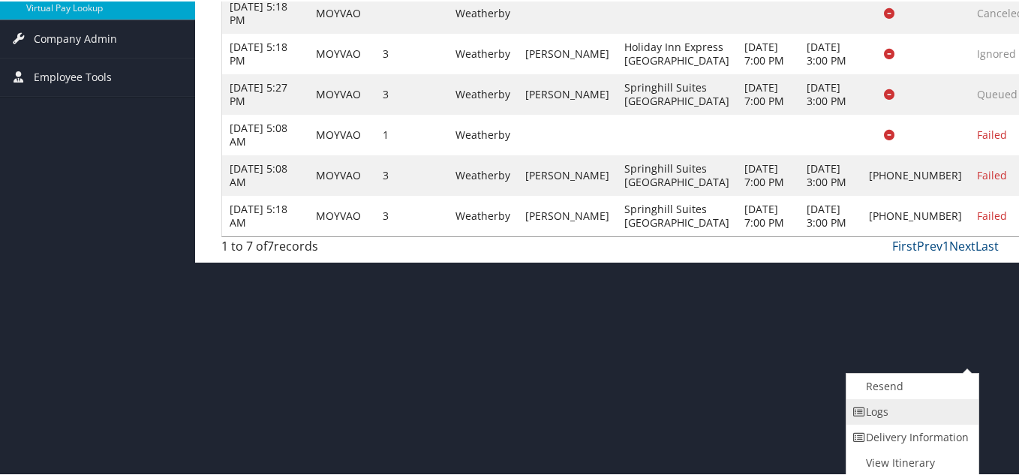
click at [882, 419] on link "Logs" at bounding box center [910, 411] width 128 height 26
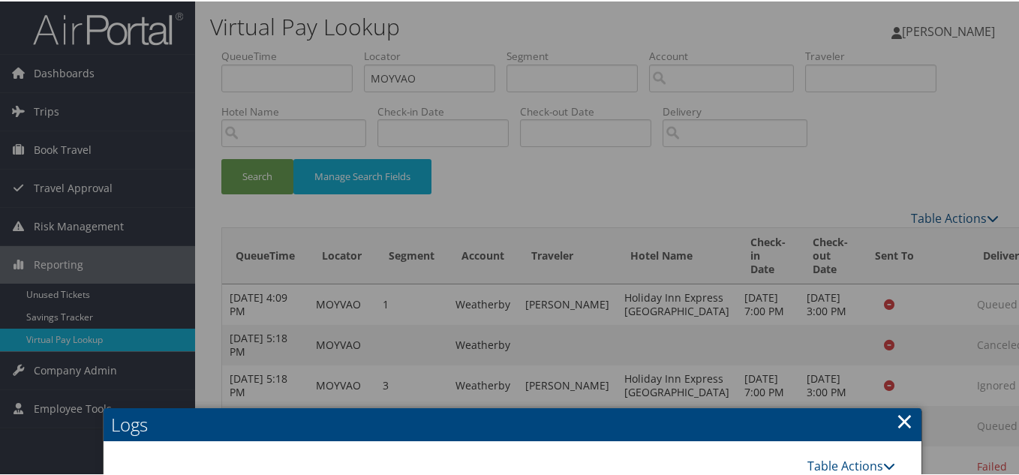
click at [903, 424] on link "×" at bounding box center [904, 419] width 17 height 30
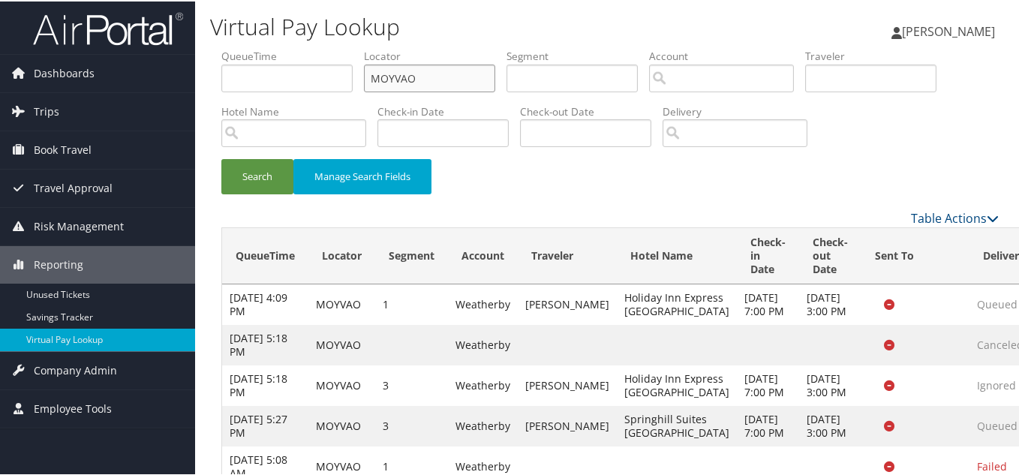
drag, startPoint x: 433, startPoint y: 71, endPoint x: 211, endPoint y: 101, distance: 224.1
click at [262, 47] on ul "QueueTime Locator MOYVAO Segment Account Traveler Hotel Name Check-in Date Chec…" at bounding box center [609, 47] width 777 height 0
paste input "WJZCHS"
click at [221, 158] on button "Search" at bounding box center [257, 175] width 72 height 35
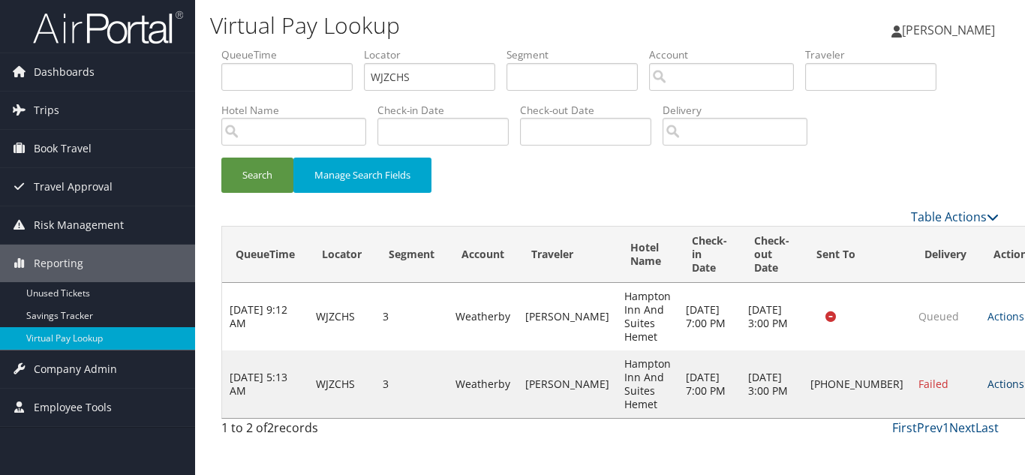
click at [988, 384] on link "Actions" at bounding box center [1011, 384] width 47 height 14
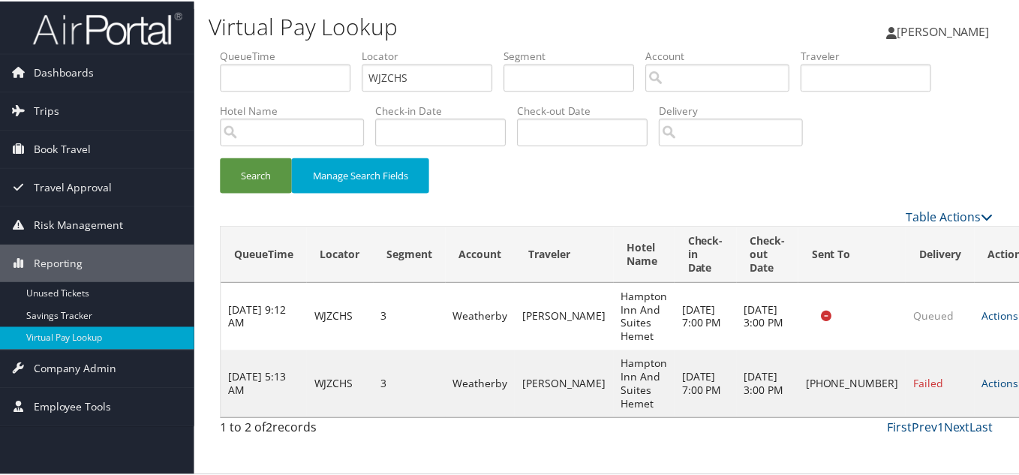
scroll to position [21, 0]
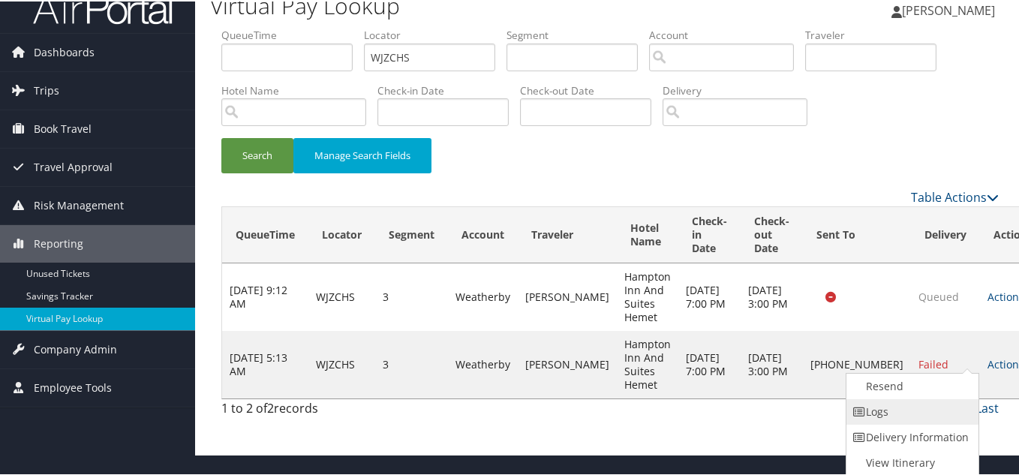
click at [912, 411] on link "Logs" at bounding box center [910, 411] width 128 height 26
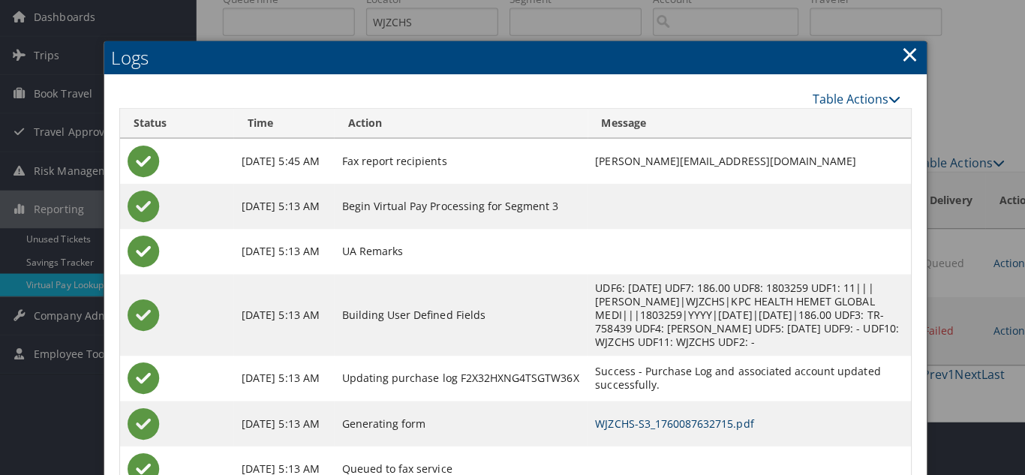
scroll to position [0, 0]
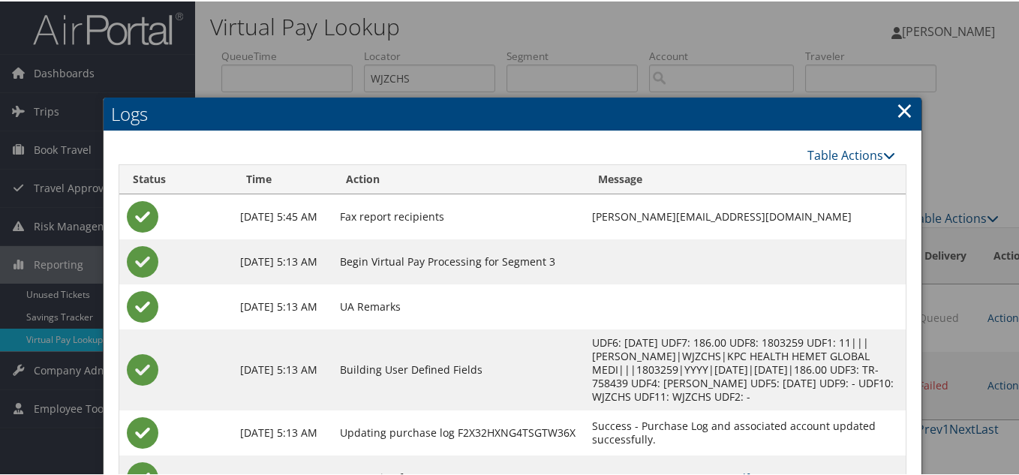
click at [901, 113] on link "×" at bounding box center [904, 109] width 17 height 30
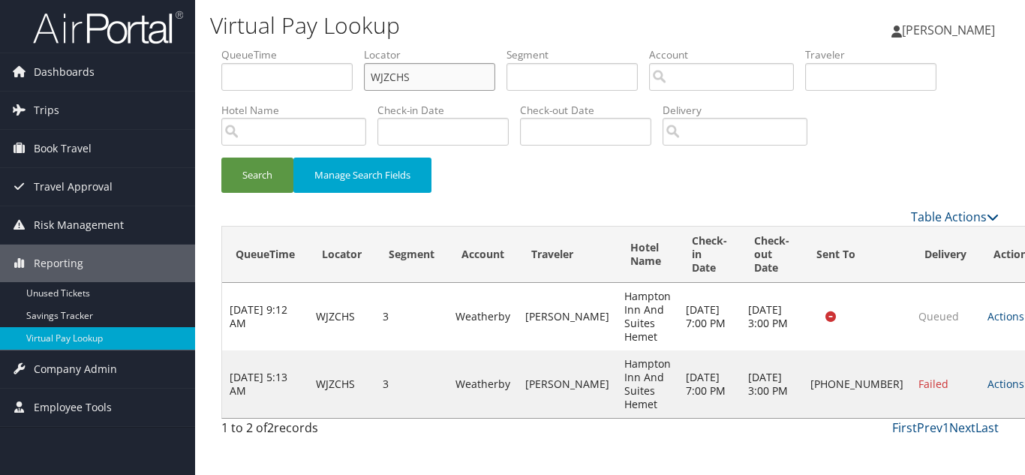
drag, startPoint x: 233, startPoint y: 91, endPoint x: 200, endPoint y: 95, distance: 33.2
click at [200, 95] on div "Virtual Pay Lookup Luke Perry Luke Perry My Settings Travel Agency Contacts Vie…" at bounding box center [610, 237] width 830 height 475
paste input "IAA"
click at [221, 158] on button "Search" at bounding box center [257, 175] width 72 height 35
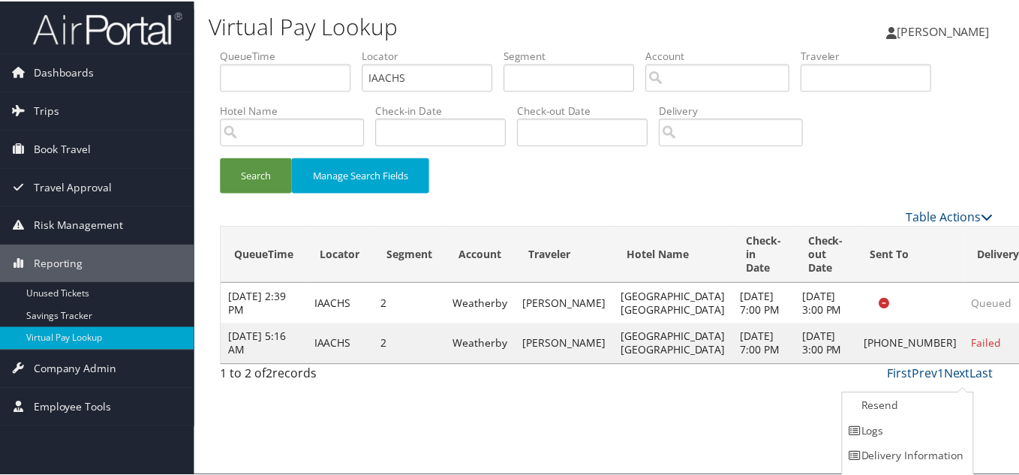
scroll to position [21, 0]
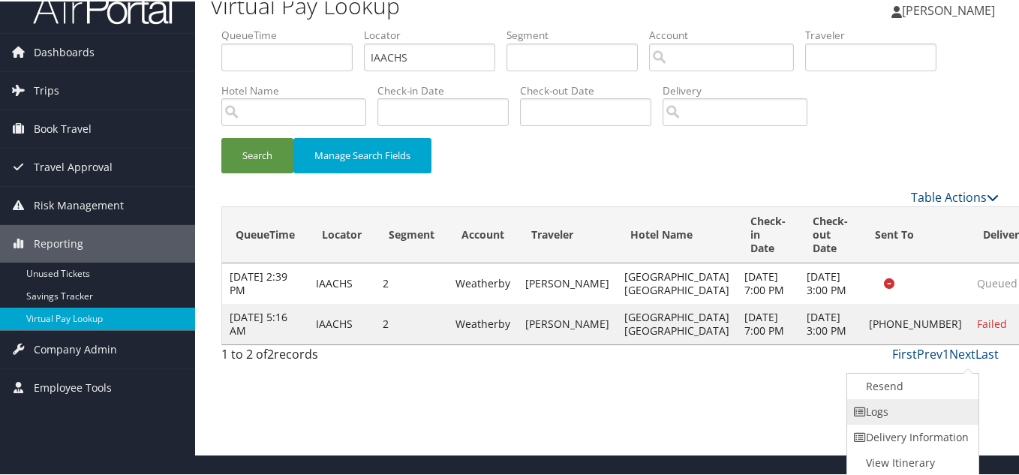
click at [909, 410] on link "Logs" at bounding box center [911, 411] width 128 height 26
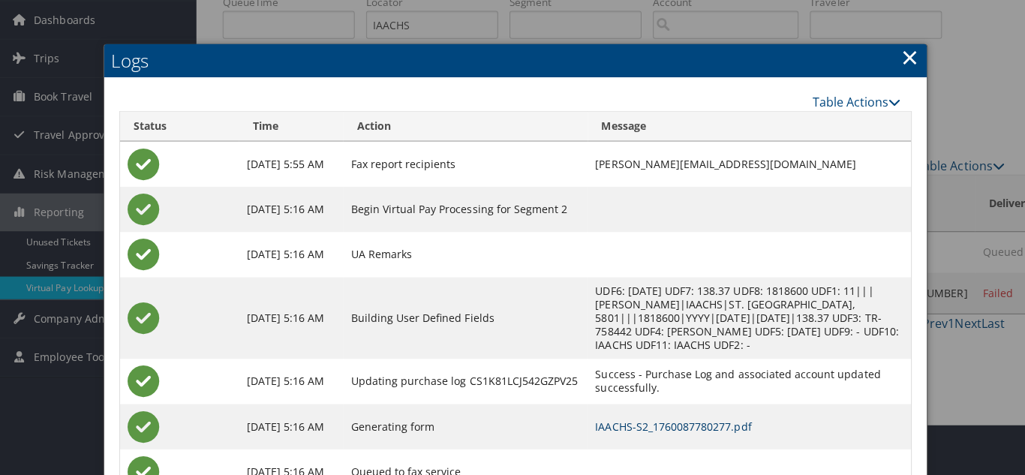
scroll to position [0, 0]
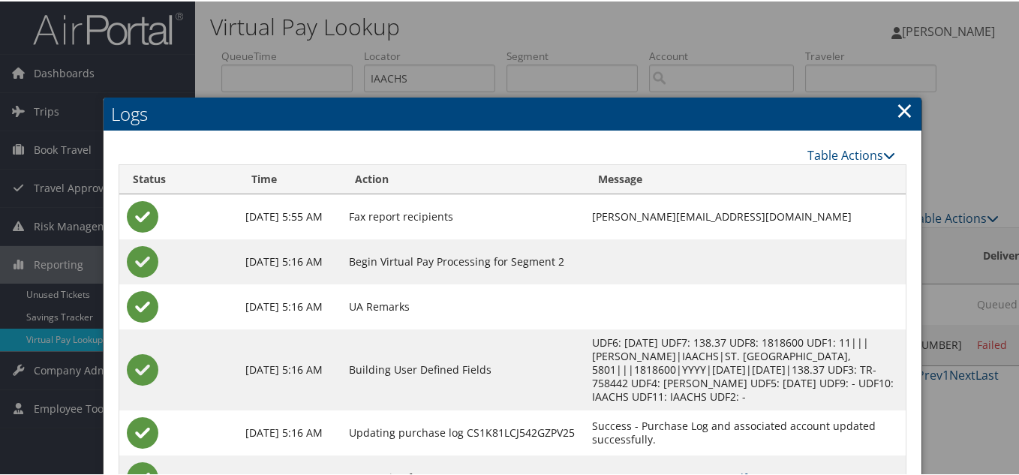
click at [902, 112] on link "×" at bounding box center [904, 109] width 17 height 30
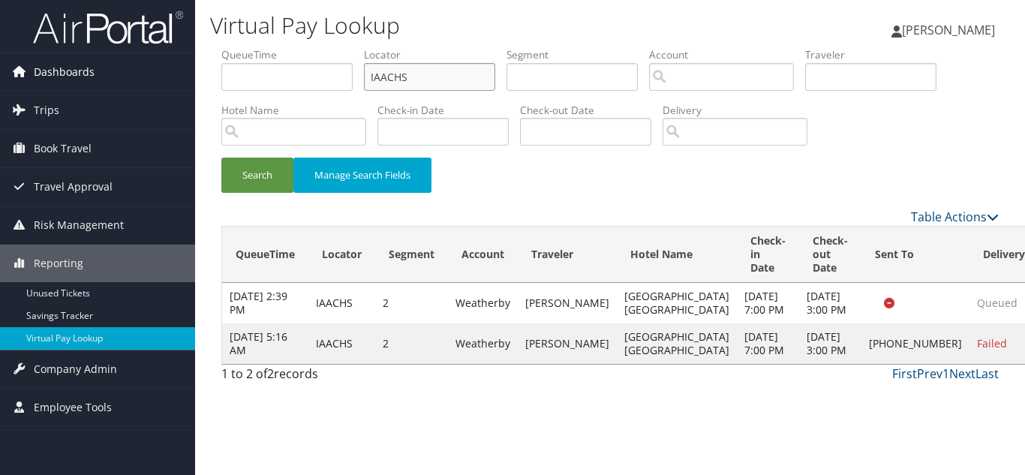
drag, startPoint x: 440, startPoint y: 74, endPoint x: 164, endPoint y: 69, distance: 275.4
click at [170, 66] on div "Dashboards AirPortal 360™ (Manager) My Travel Dashboard Trips Airtinerary® Look…" at bounding box center [512, 237] width 1025 height 475
paste input "OGTUZM"
click at [221, 158] on button "Search" at bounding box center [257, 175] width 72 height 35
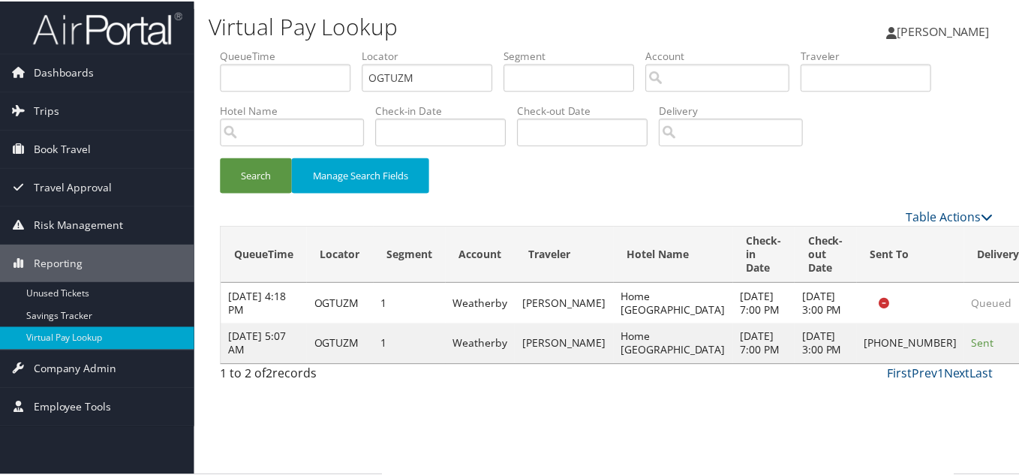
scroll to position [8, 0]
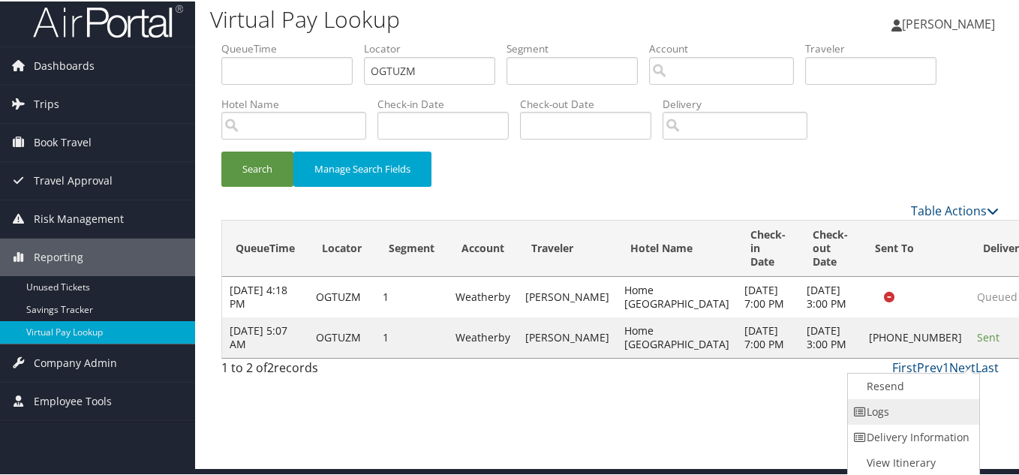
click at [920, 410] on link "Logs" at bounding box center [912, 411] width 128 height 26
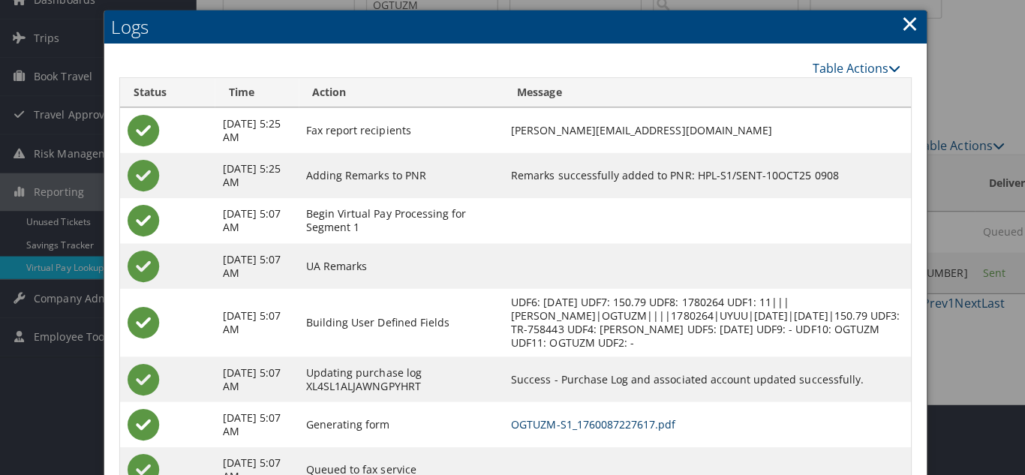
scroll to position [0, 0]
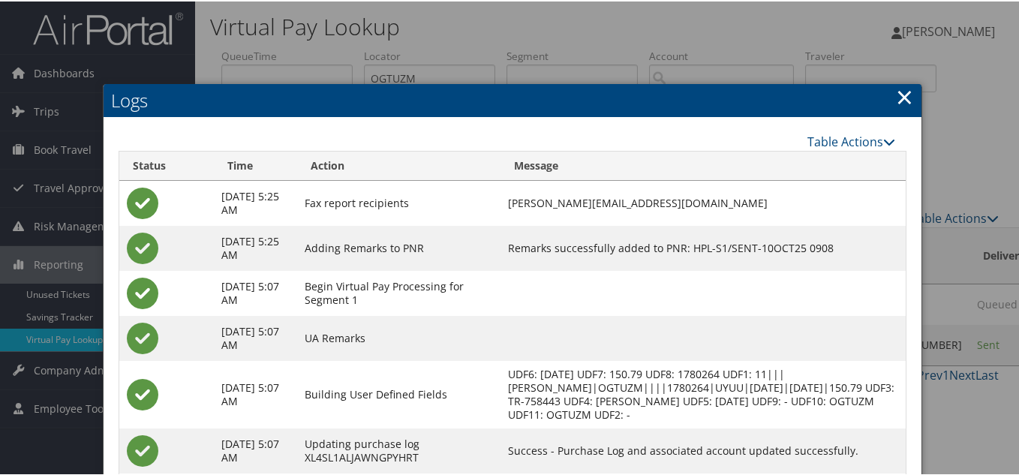
click at [903, 98] on link "×" at bounding box center [904, 95] width 17 height 30
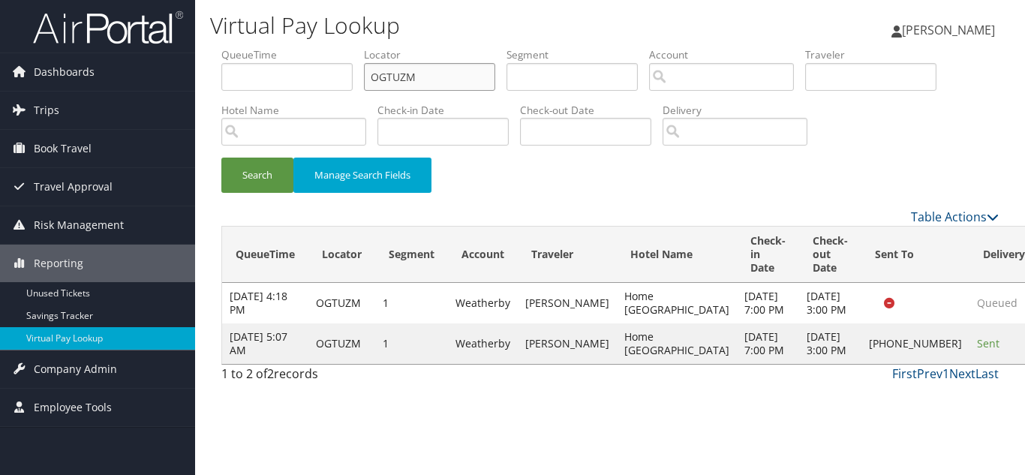
drag, startPoint x: 429, startPoint y: 80, endPoint x: 290, endPoint y: 80, distance: 139.6
click at [290, 47] on ul "QueueTime Locator OGTUZM Segment Account Traveler Hotel Name Check-in Date Chec…" at bounding box center [609, 47] width 777 height 0
paste input "TR-758498"
click at [447, 75] on input "OGTUZM" at bounding box center [429, 77] width 131 height 28
drag, startPoint x: 447, startPoint y: 75, endPoint x: 293, endPoint y: 75, distance: 154.6
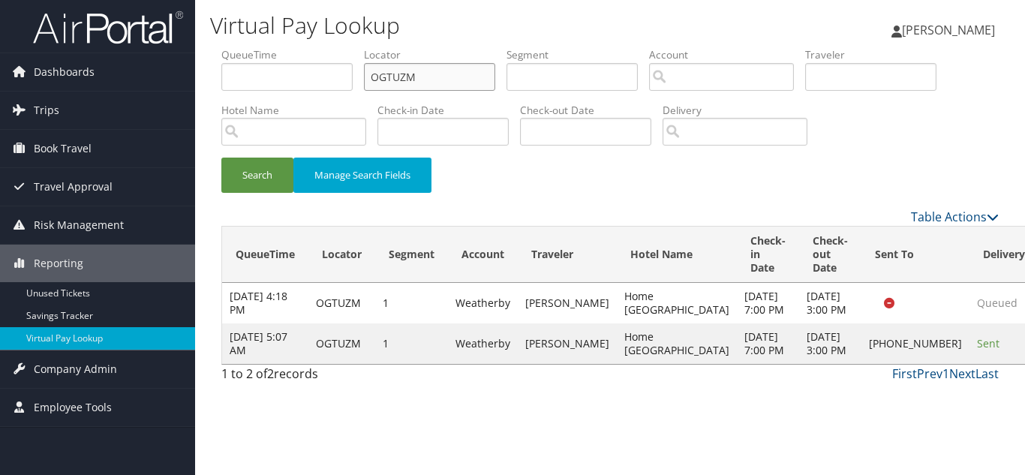
click at [293, 47] on ul "QueueTime Locator OGTUZM Segment Account Traveler Hotel Name Check-in Date Chec…" at bounding box center [609, 47] width 777 height 0
paste input "IUZDQZ"
click at [221, 158] on button "Search" at bounding box center [257, 175] width 72 height 35
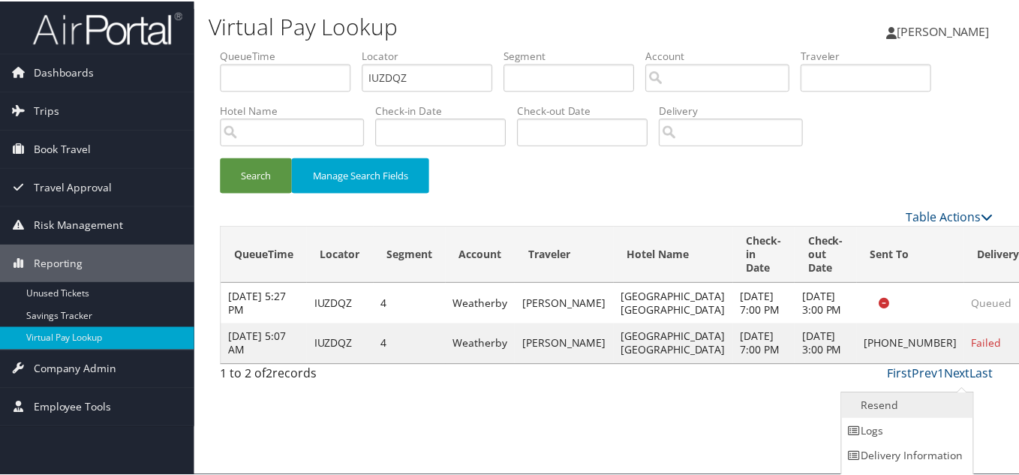
scroll to position [21, 0]
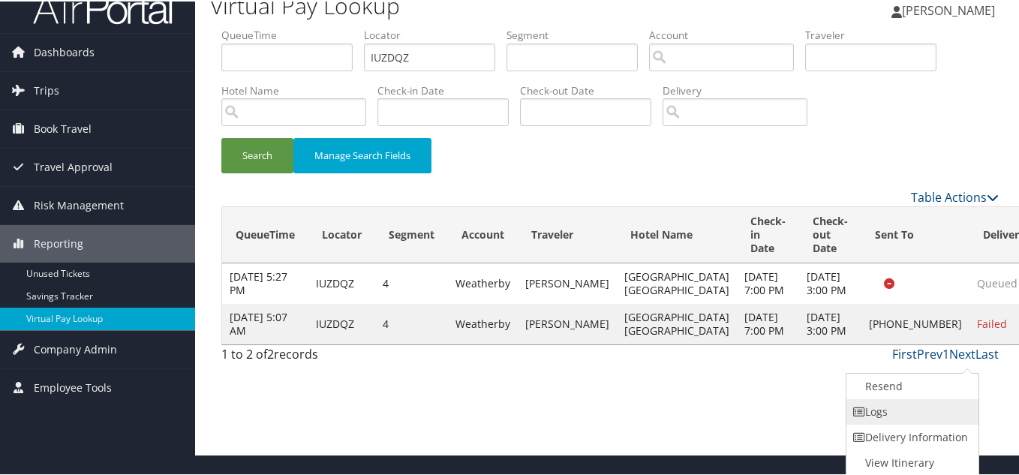
click at [912, 412] on link "Logs" at bounding box center [910, 411] width 128 height 26
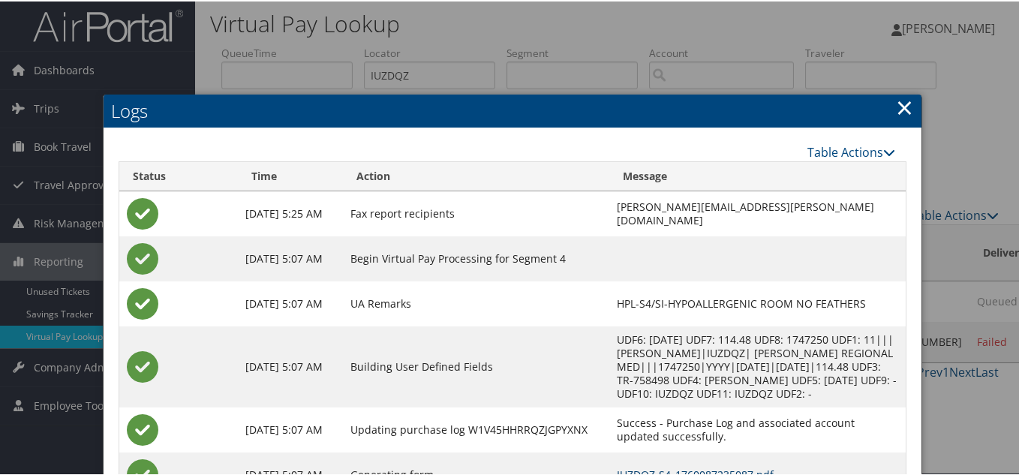
scroll to position [0, 0]
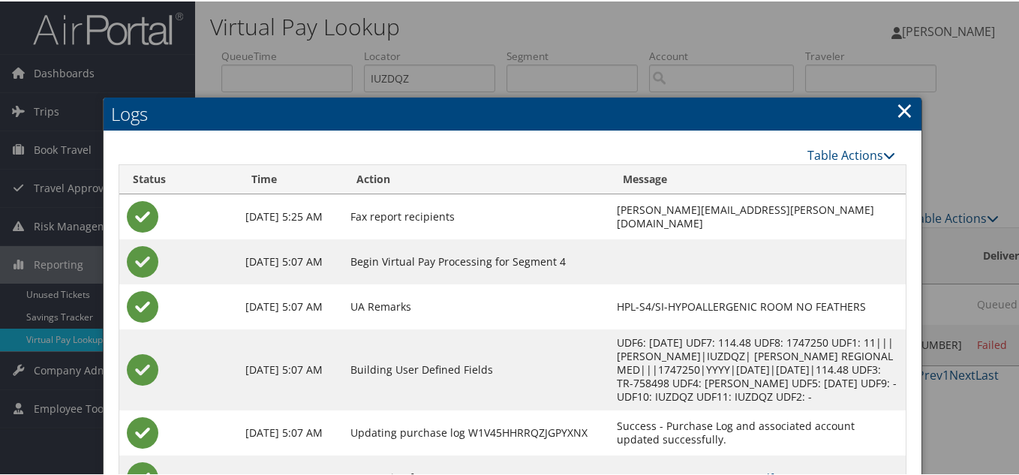
click at [900, 108] on link "×" at bounding box center [904, 109] width 17 height 30
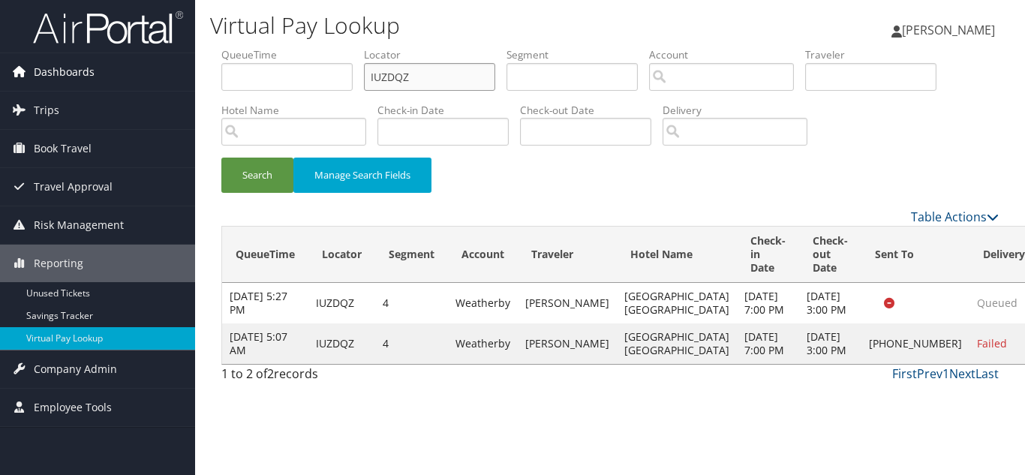
drag, startPoint x: 437, startPoint y: 77, endPoint x: 114, endPoint y: 79, distance: 323.4
click at [120, 78] on div "Dashboards AirPortal 360™ (Manager) My Travel Dashboard Trips Airtinerary® Look…" at bounding box center [512, 237] width 1025 height 475
paste input "TR-758502"
paste input "DIXHQY"
click at [221, 158] on button "Search" at bounding box center [257, 175] width 72 height 35
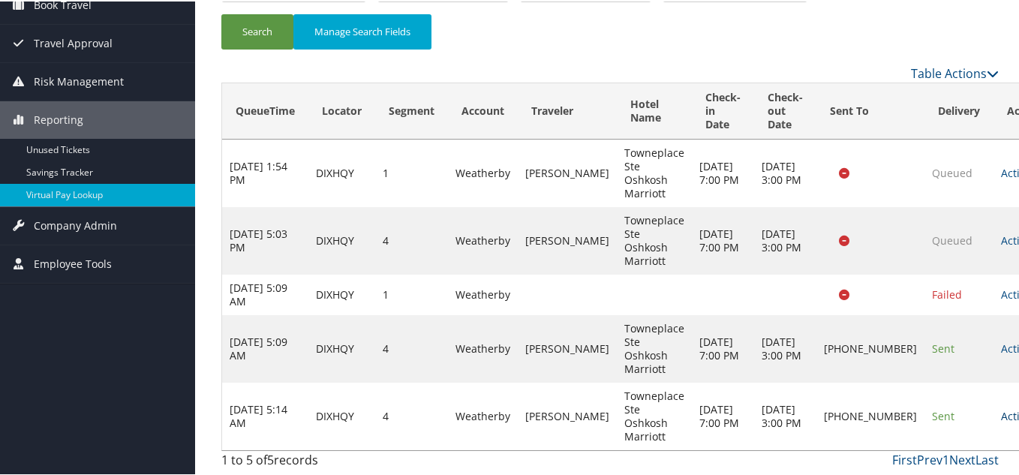
click at [1001, 414] on link "Actions" at bounding box center [1024, 414] width 47 height 14
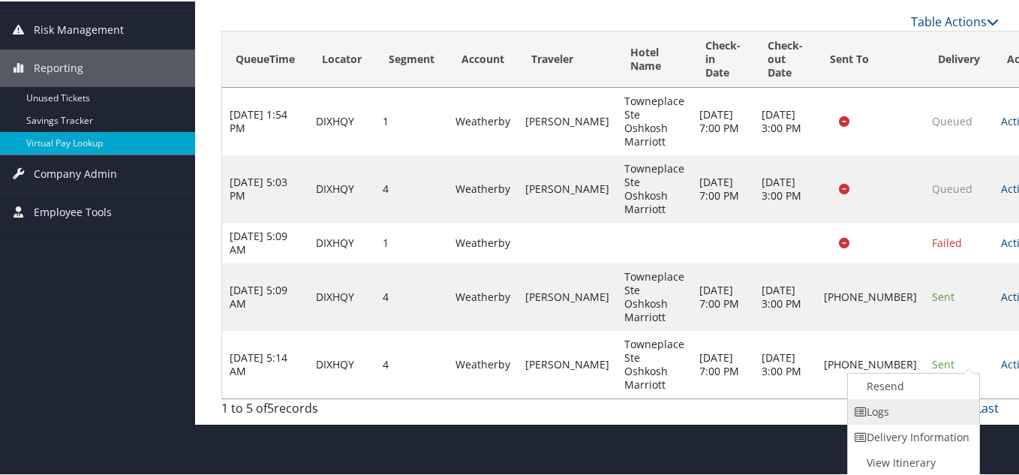
click at [909, 410] on link "Logs" at bounding box center [912, 411] width 128 height 26
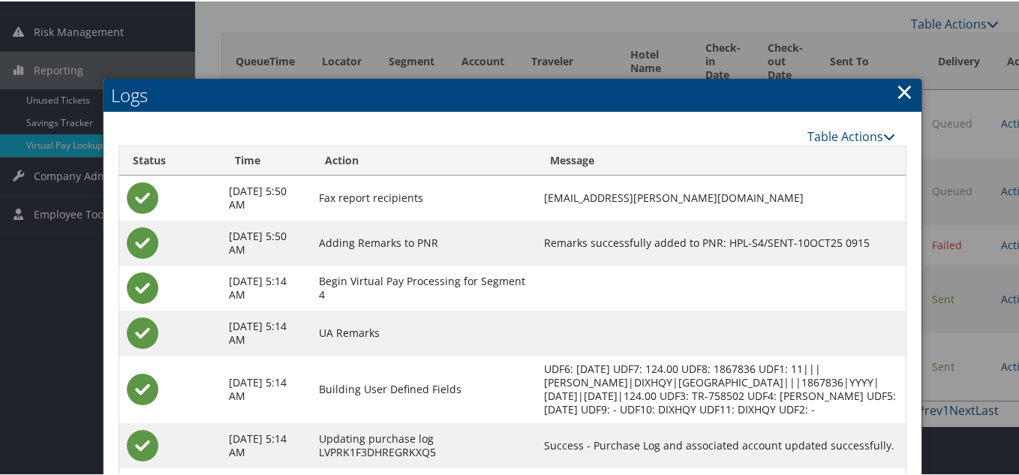
scroll to position [168, 0]
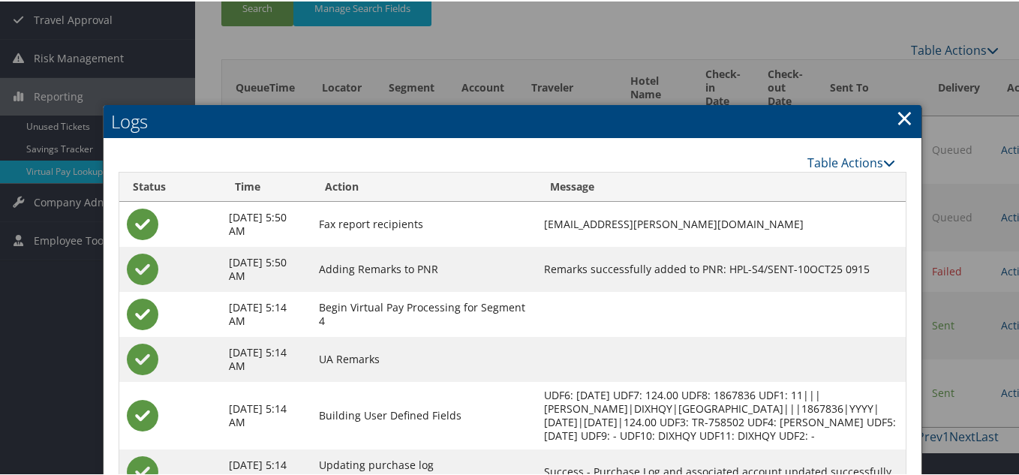
click at [898, 119] on link "×" at bounding box center [904, 116] width 17 height 30
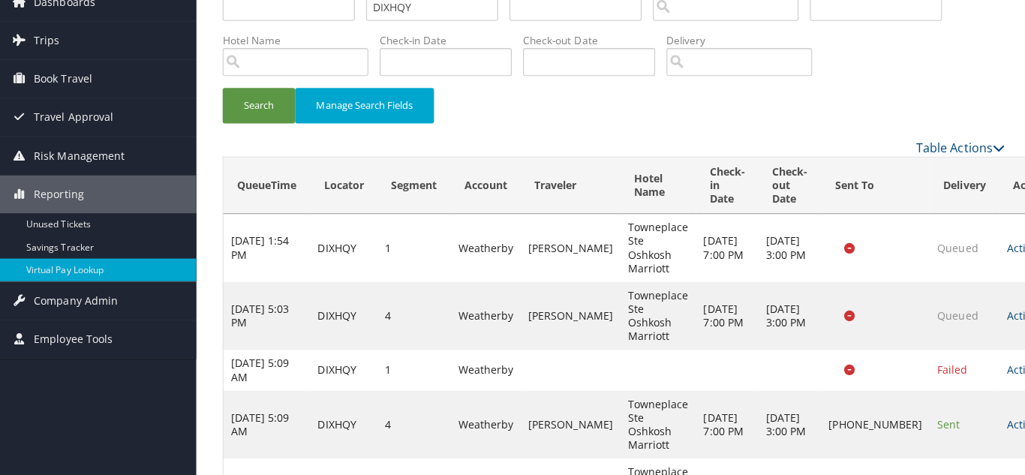
scroll to position [0, 0]
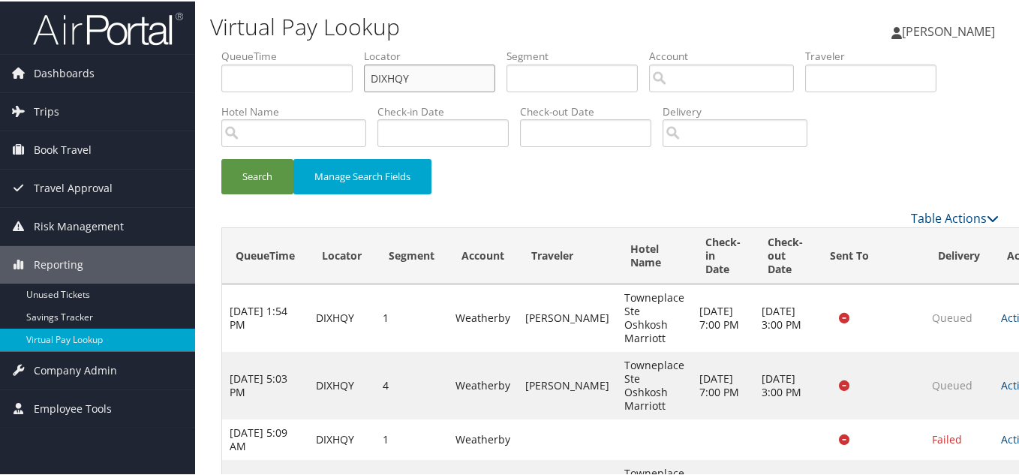
drag, startPoint x: 403, startPoint y: 84, endPoint x: 296, endPoint y: 91, distance: 106.8
click at [305, 47] on ul "QueueTime Locator DIXHQY Segment Account Traveler Hotel Name Check-in Date Chec…" at bounding box center [609, 47] width 777 height 0
paste input "LCAVXJ"
click at [221, 158] on button "Search" at bounding box center [257, 175] width 72 height 35
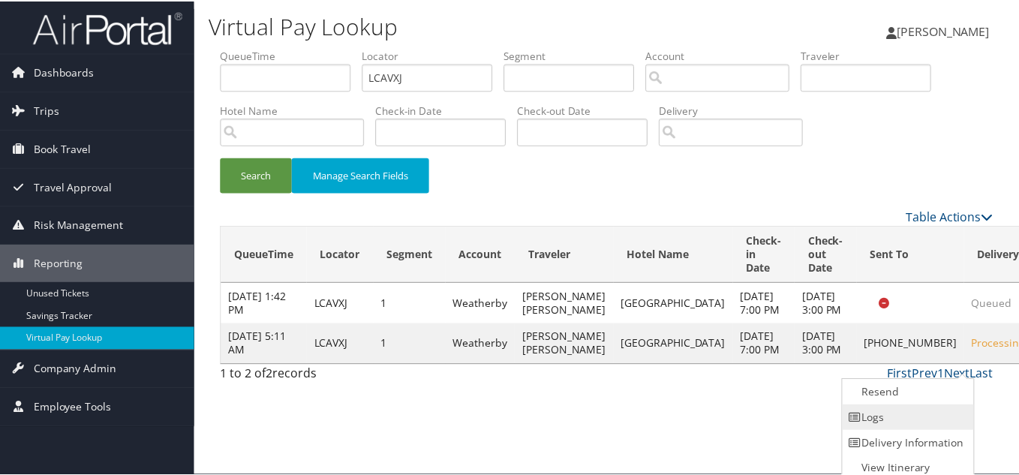
scroll to position [8, 0]
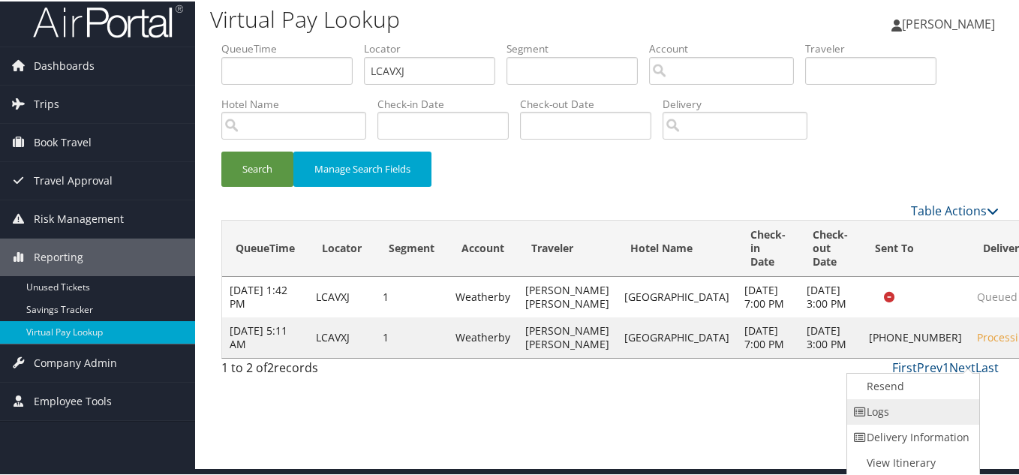
click at [900, 411] on link "Logs" at bounding box center [911, 411] width 128 height 26
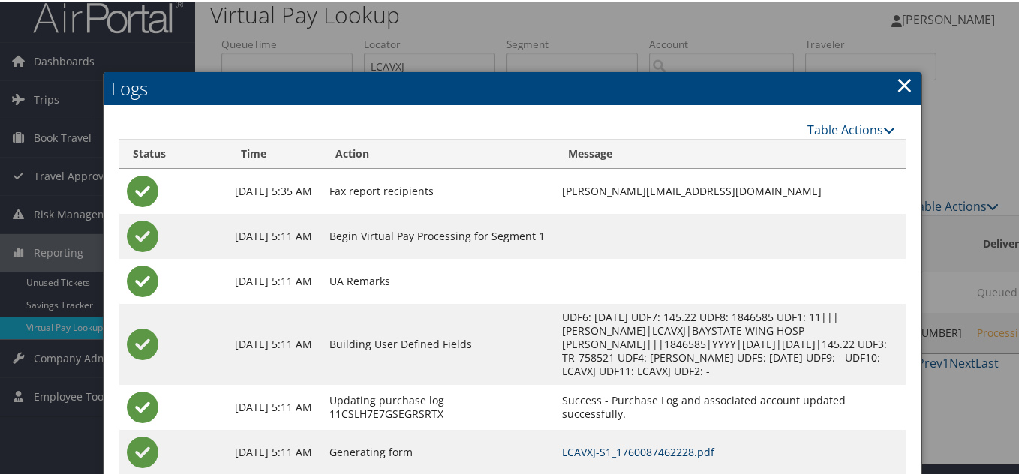
scroll to position [0, 0]
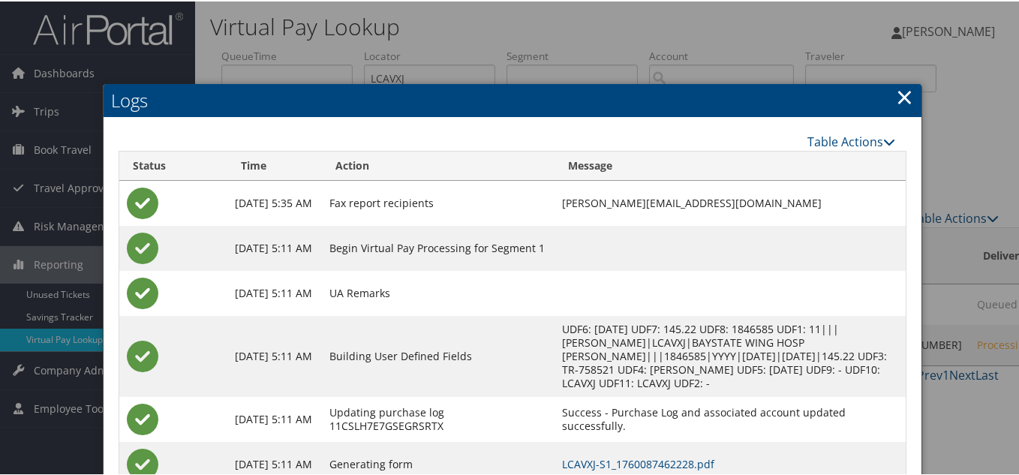
click at [896, 95] on link "×" at bounding box center [904, 95] width 17 height 30
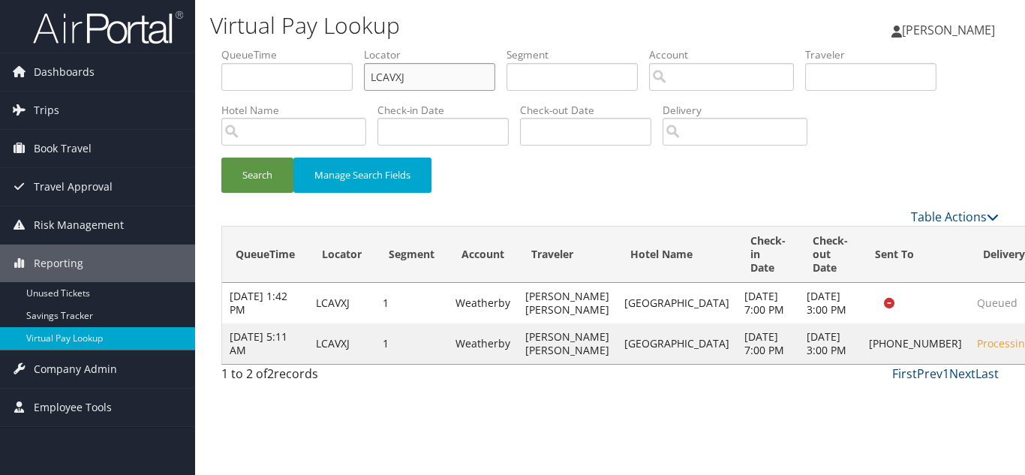
drag, startPoint x: 428, startPoint y: 79, endPoint x: 209, endPoint y: 82, distance: 219.1
click at [235, 47] on ul "QueueTime Locator LCAVXJ Segment Account Traveler Hotel Name Check-in Date Chec…" at bounding box center [609, 47] width 777 height 0
paste input "NIAYUL"
click at [221, 158] on button "Search" at bounding box center [257, 175] width 72 height 35
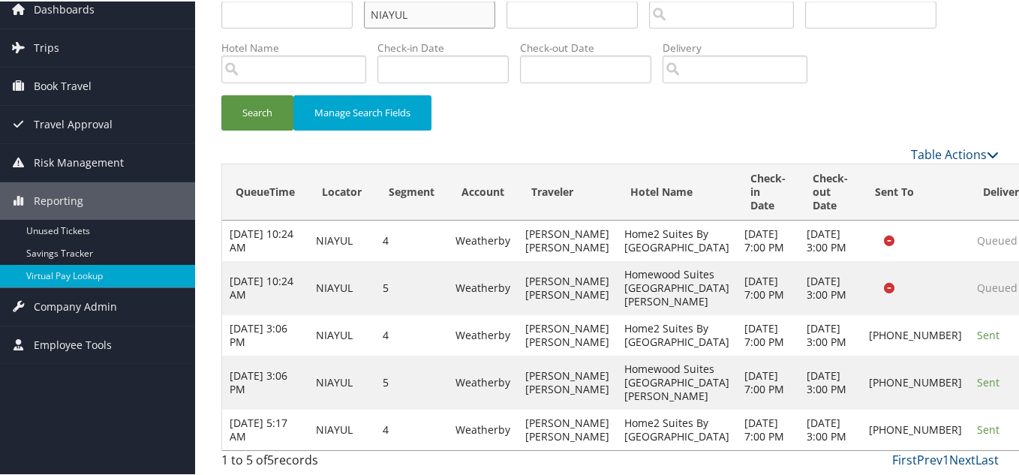
scroll to position [158, 0]
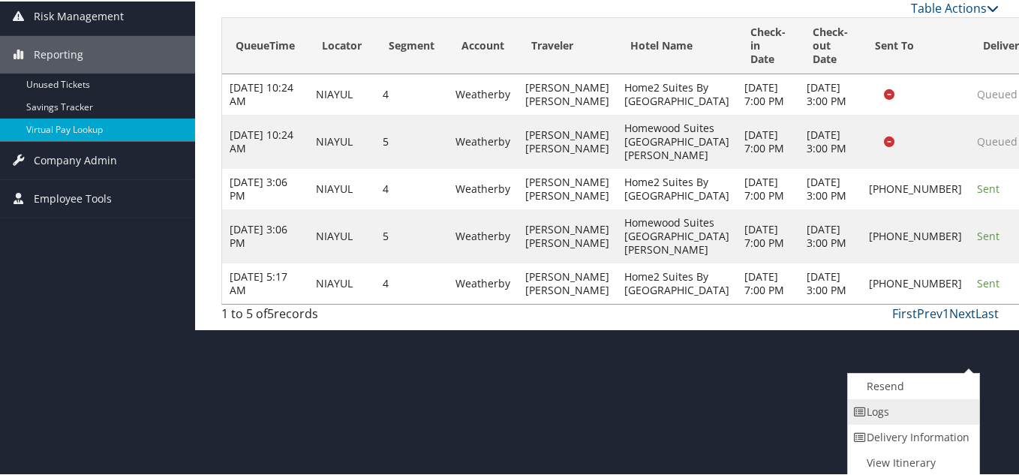
click at [876, 413] on link "Logs" at bounding box center [912, 411] width 128 height 26
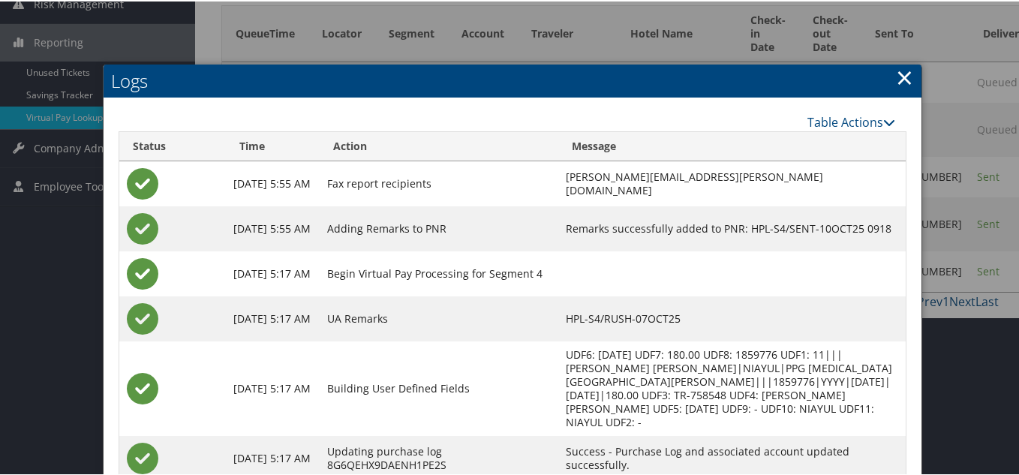
scroll to position [59, 0]
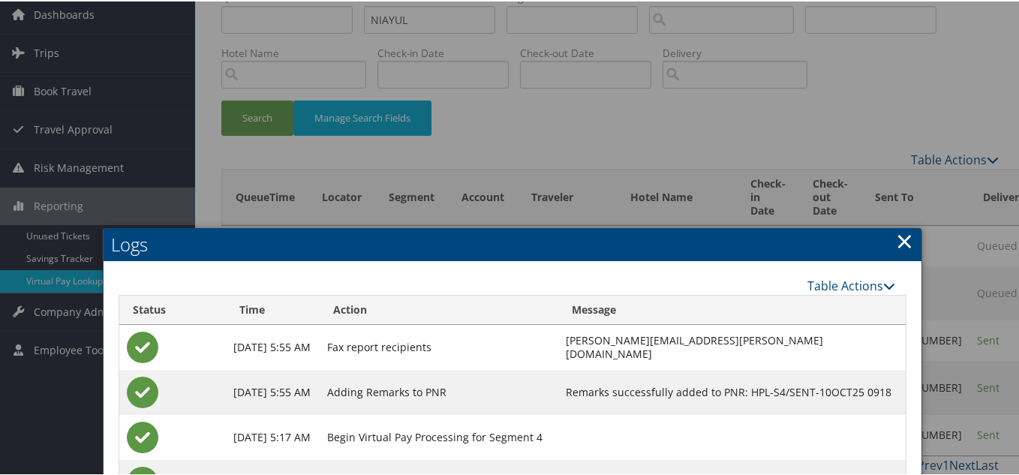
click at [899, 236] on link "×" at bounding box center [904, 239] width 17 height 30
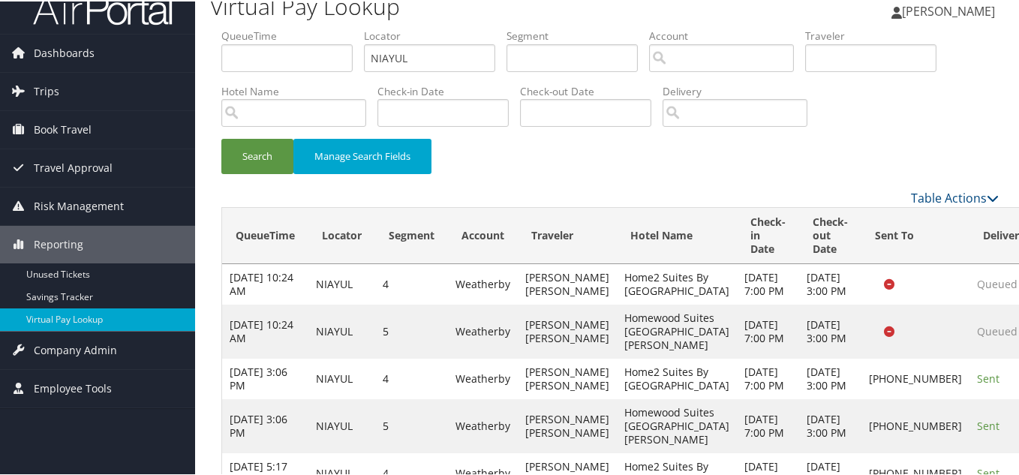
scroll to position [0, 0]
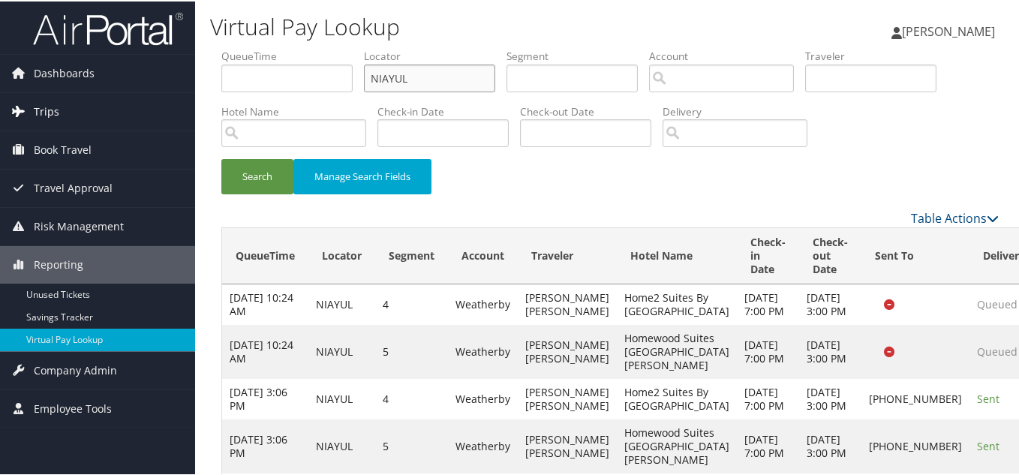
drag, startPoint x: 187, startPoint y: 98, endPoint x: 170, endPoint y: 99, distance: 16.5
click at [170, 99] on div "Dashboards AirPortal 360™ (Manager) My Travel Dashboard Trips Airtinerary® Look…" at bounding box center [512, 269] width 1025 height 539
paste input "QRMVAY"
click at [221, 158] on button "Search" at bounding box center [257, 175] width 72 height 35
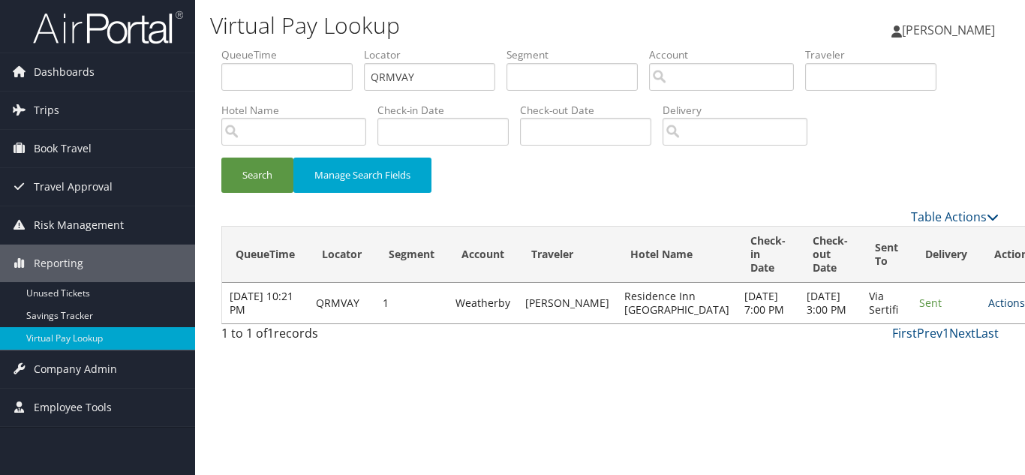
click at [988, 310] on link "Actions" at bounding box center [1011, 303] width 47 height 14
click at [937, 359] on link "Logs" at bounding box center [933, 364] width 95 height 26
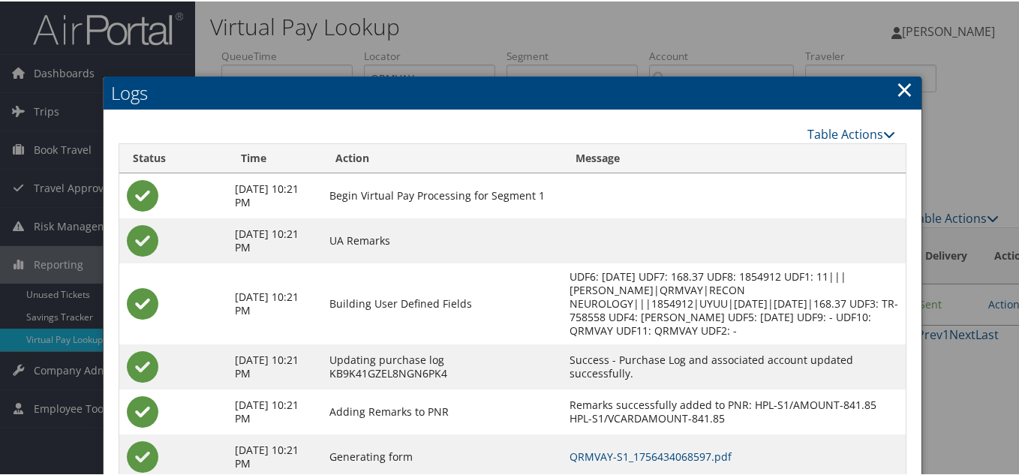
click at [900, 92] on link "×" at bounding box center [904, 88] width 17 height 30
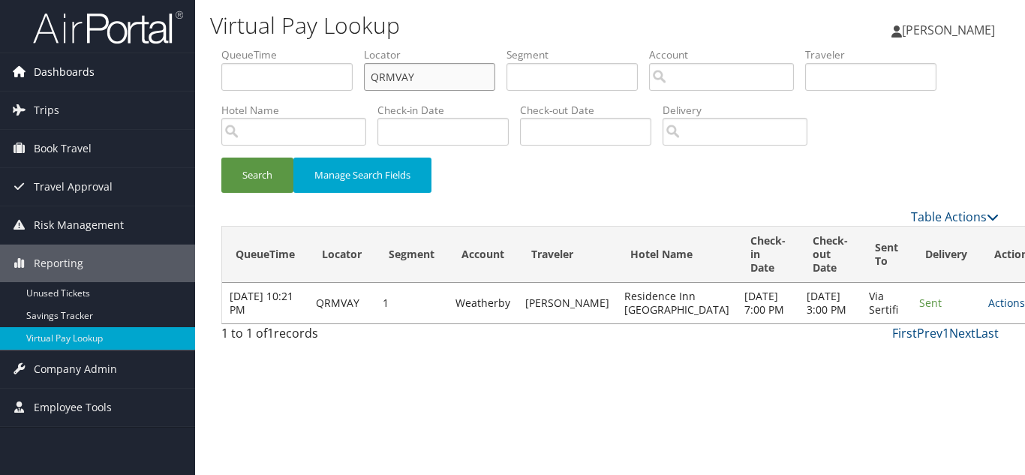
drag, startPoint x: 440, startPoint y: 73, endPoint x: 190, endPoint y: 80, distance: 250.7
click at [200, 77] on div "Virtual Pay Lookup Luke Perry Luke Perry My Settings Travel Agency Contacts Vie…" at bounding box center [610, 237] width 830 height 475
paste input "YXCABN"
click at [221, 158] on button "Search" at bounding box center [257, 175] width 72 height 35
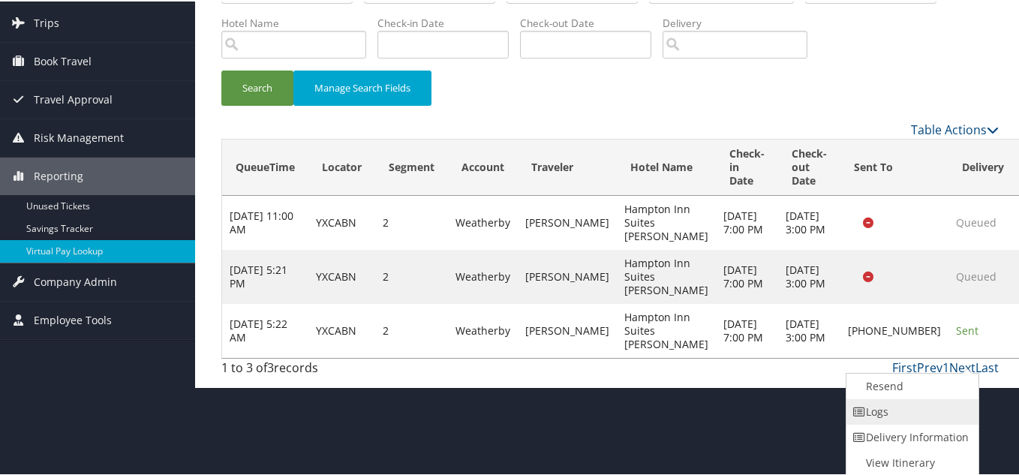
click at [894, 407] on link "Logs" at bounding box center [910, 411] width 128 height 26
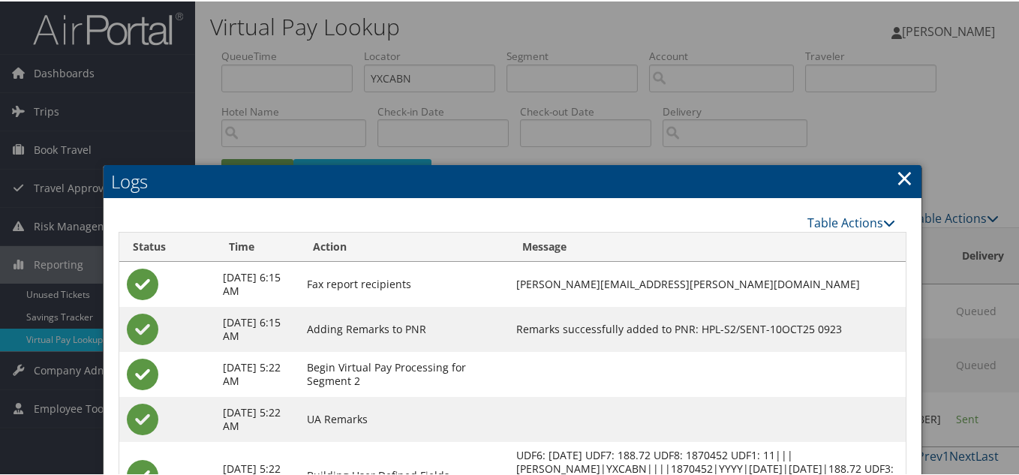
click at [899, 179] on link "×" at bounding box center [904, 176] width 17 height 30
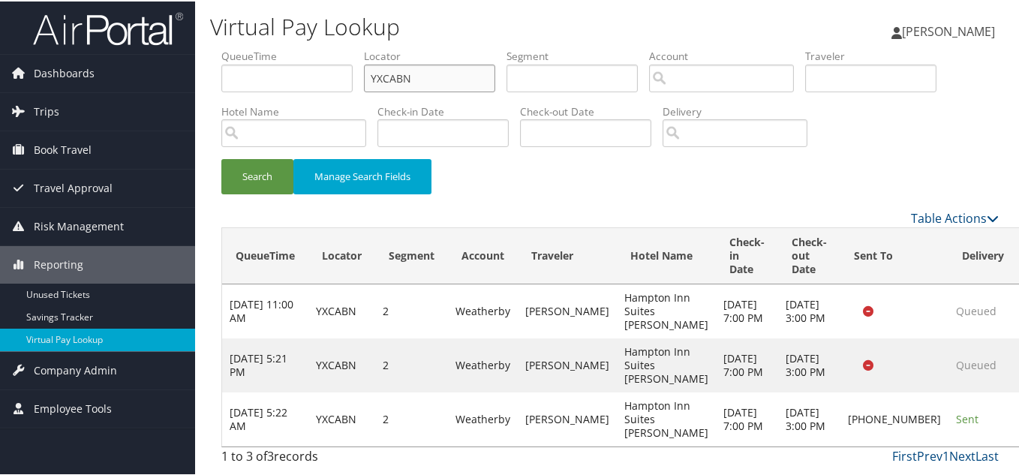
drag, startPoint x: 417, startPoint y: 78, endPoint x: 332, endPoint y: 77, distance: 85.6
click at [332, 47] on ul "QueueTime Locator YXCABN Segment Account Traveler Hotel Name Check-in Date Chec…" at bounding box center [609, 47] width 777 height 0
click at [221, 158] on button "Search" at bounding box center [257, 175] width 72 height 35
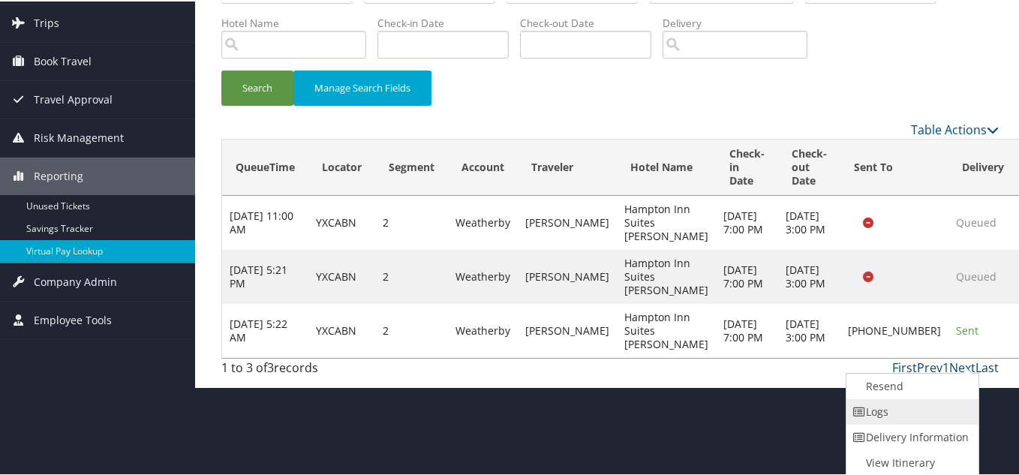
click at [881, 404] on link "Logs" at bounding box center [910, 411] width 128 height 26
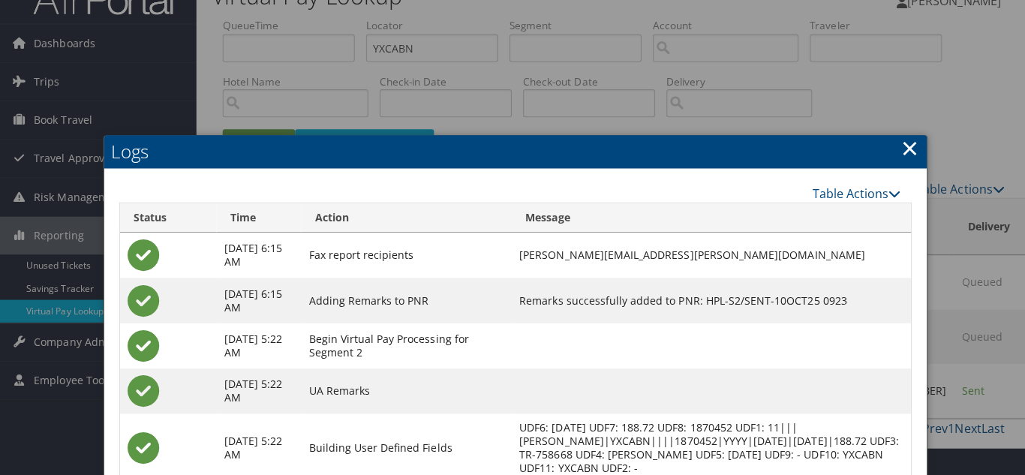
scroll to position [0, 0]
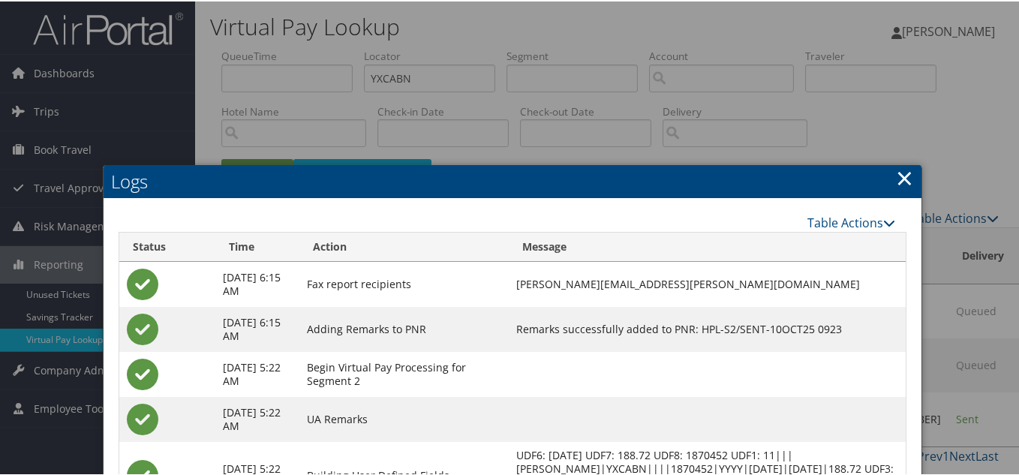
click at [903, 172] on link "×" at bounding box center [904, 176] width 17 height 30
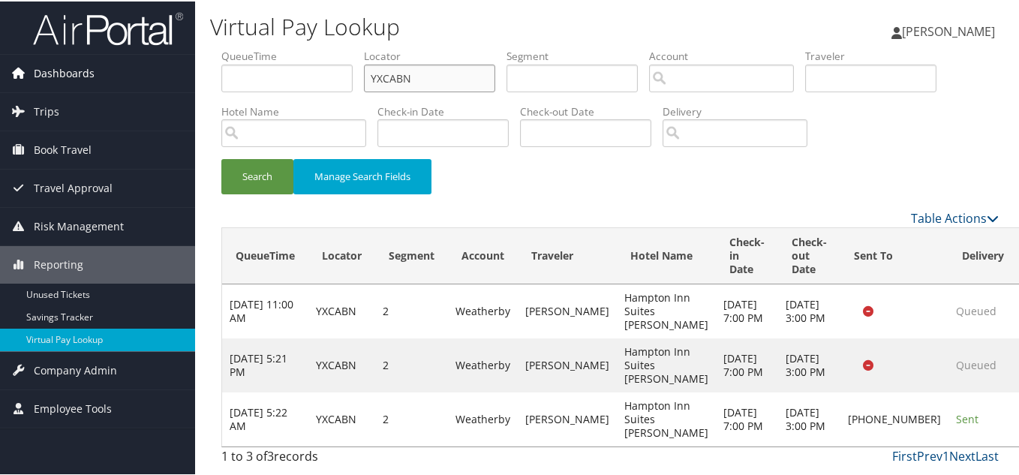
drag, startPoint x: 389, startPoint y: 77, endPoint x: 112, endPoint y: 62, distance: 277.3
click at [118, 62] on div "Dashboards AirPortal 360™ (Manager) My Travel Dashboard Trips Airtinerary® Look…" at bounding box center [512, 237] width 1025 height 475
paste input "NRKYUQ"
click at [221, 158] on button "Search" at bounding box center [257, 175] width 72 height 35
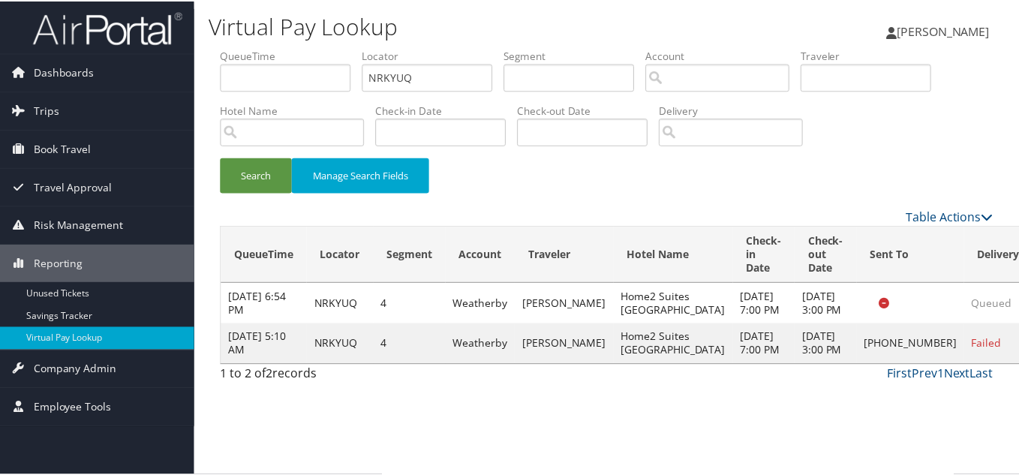
scroll to position [8, 0]
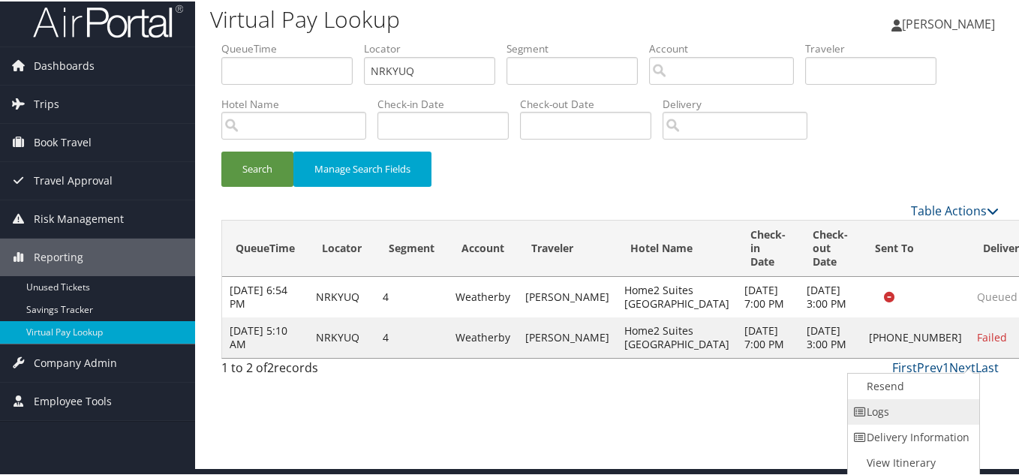
click at [910, 411] on link "Logs" at bounding box center [912, 411] width 128 height 26
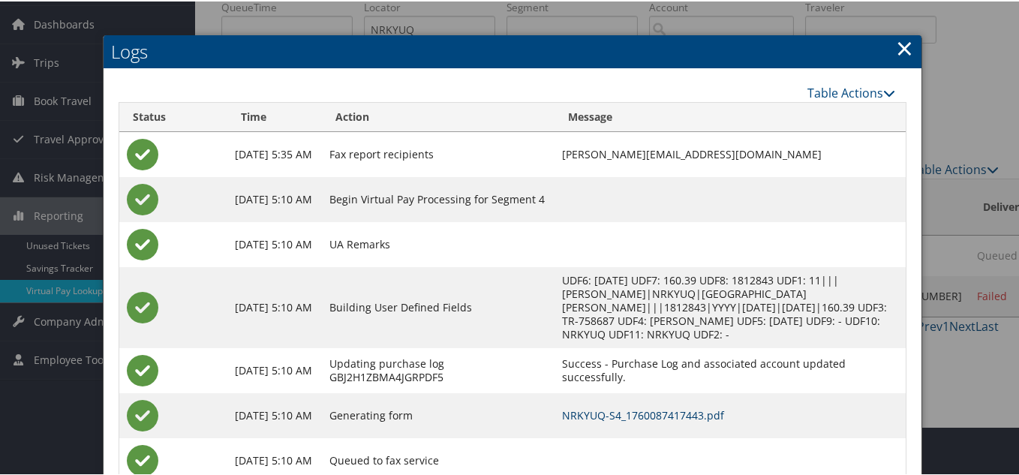
scroll to position [23, 0]
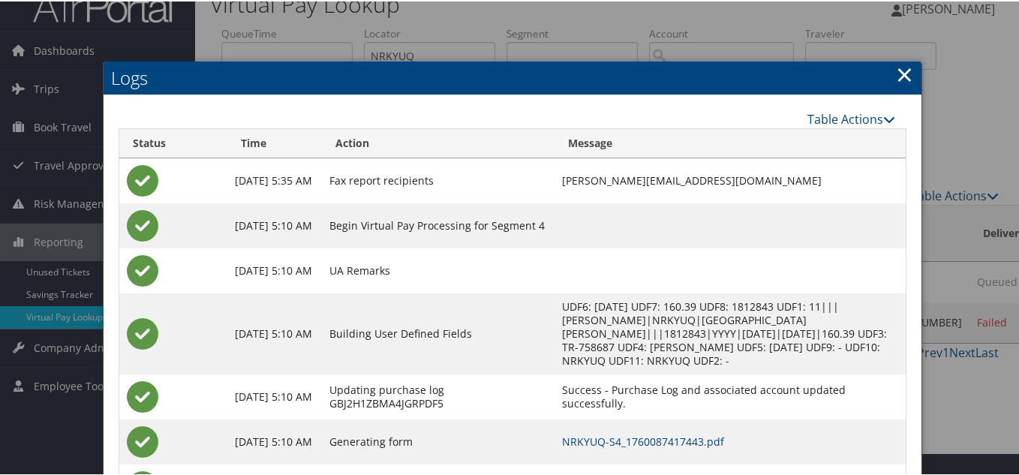
click at [902, 74] on link "×" at bounding box center [904, 73] width 17 height 30
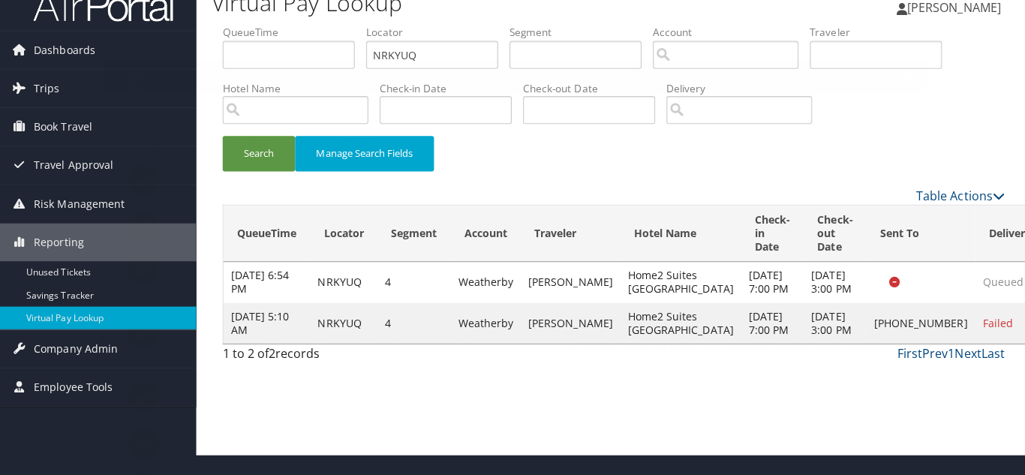
scroll to position [0, 0]
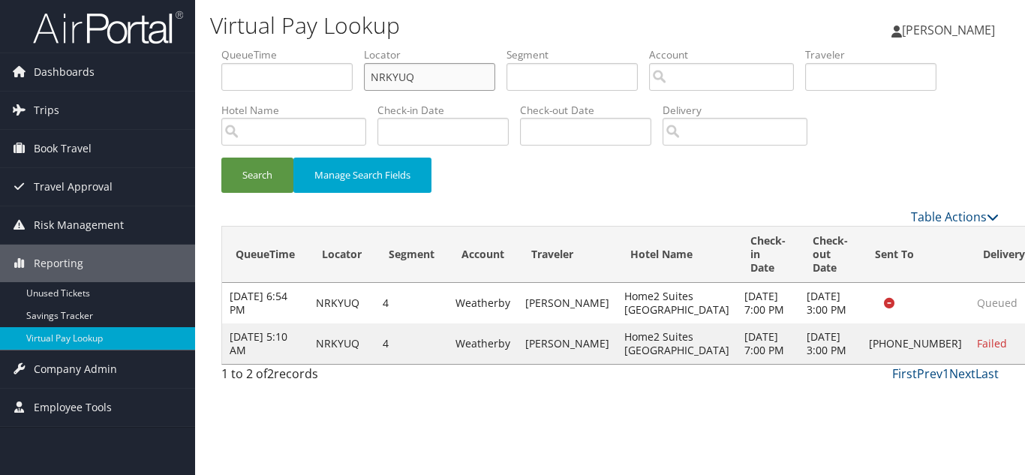
drag, startPoint x: 428, startPoint y: 75, endPoint x: 285, endPoint y: 79, distance: 142.6
click at [285, 47] on ul "QueueTime Locator NRKYUQ Segment Account Traveler Hotel Name Check-in Date Chec…" at bounding box center [609, 47] width 777 height 0
paste input "EKCUIL"
click at [221, 158] on button "Search" at bounding box center [257, 175] width 72 height 35
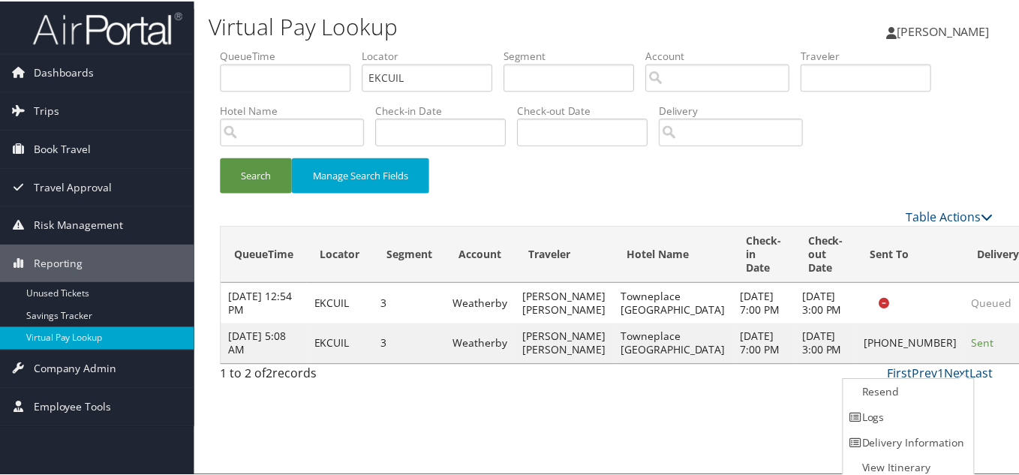
scroll to position [8, 0]
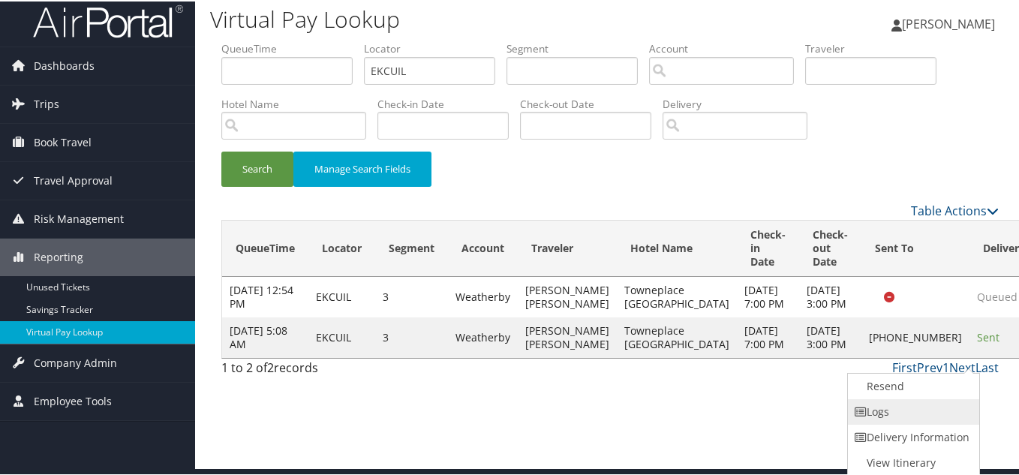
click at [908, 402] on link "Logs" at bounding box center [912, 411] width 128 height 26
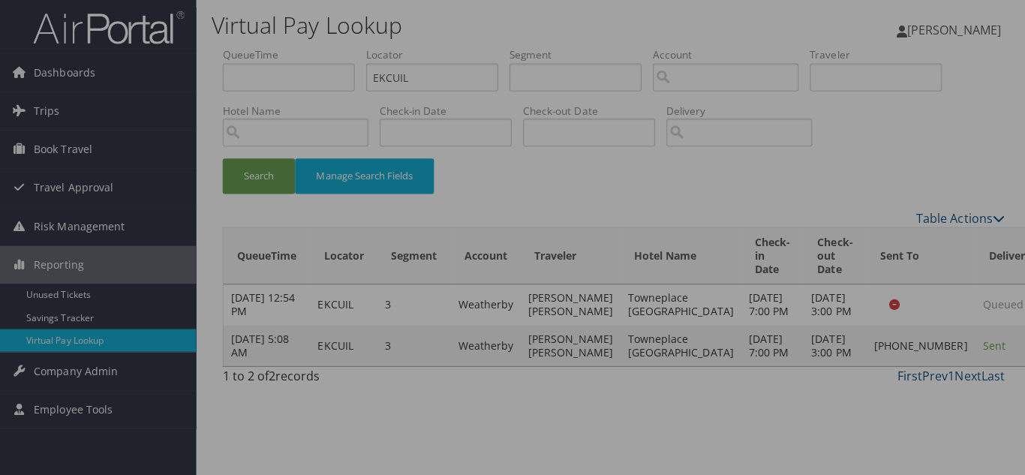
scroll to position [0, 0]
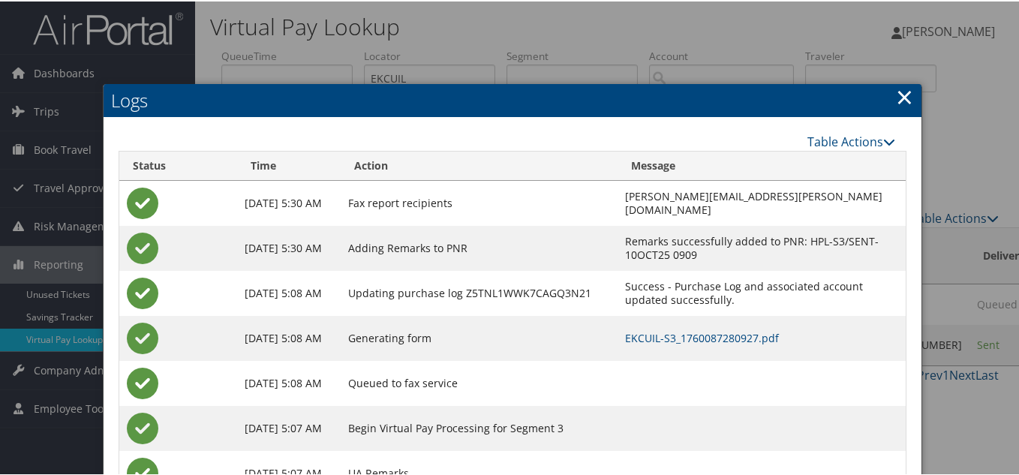
click at [896, 95] on link "×" at bounding box center [904, 95] width 17 height 30
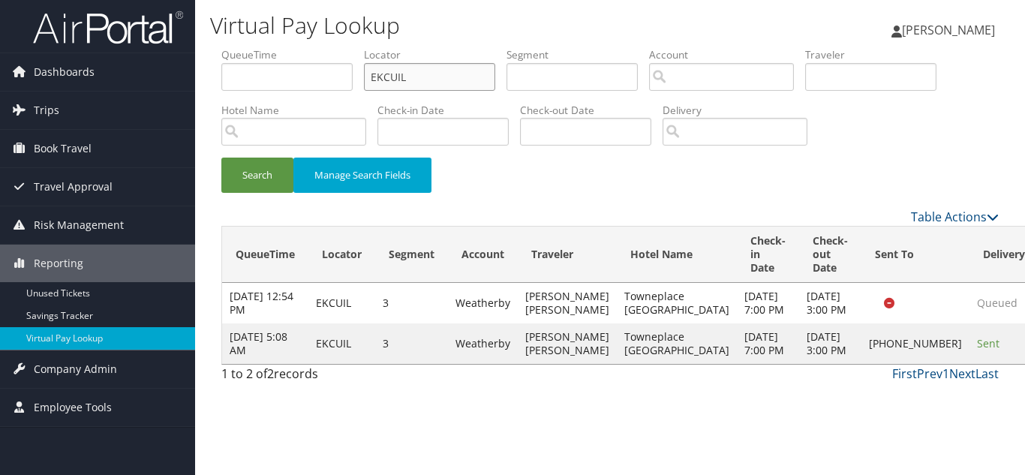
drag, startPoint x: 413, startPoint y: 77, endPoint x: 278, endPoint y: 69, distance: 136.0
click at [278, 47] on ul "QueueTime Locator EKCUIL Segment Account Traveler Hotel Name Check-in Date Chec…" at bounding box center [609, 47] width 777 height 0
paste input "TR-758700"
paste input "MSFUGS"
click at [221, 158] on button "Search" at bounding box center [257, 175] width 72 height 35
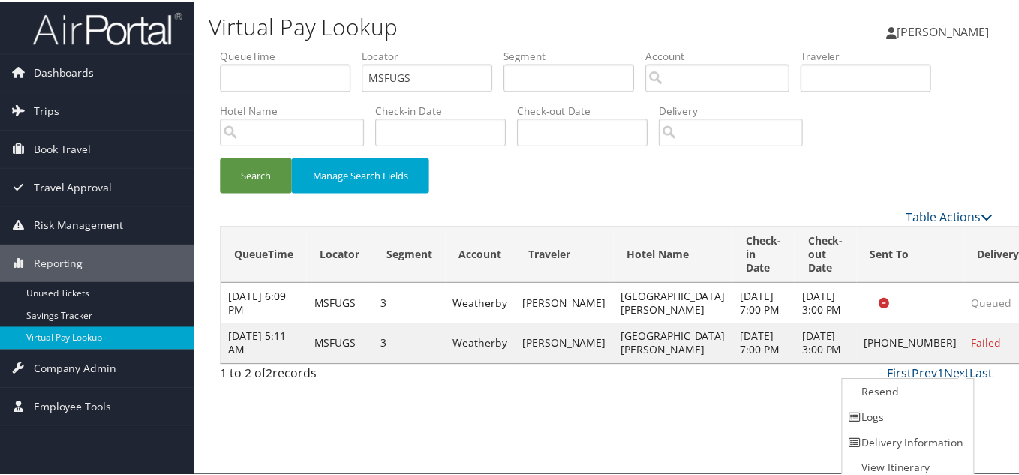
scroll to position [8, 0]
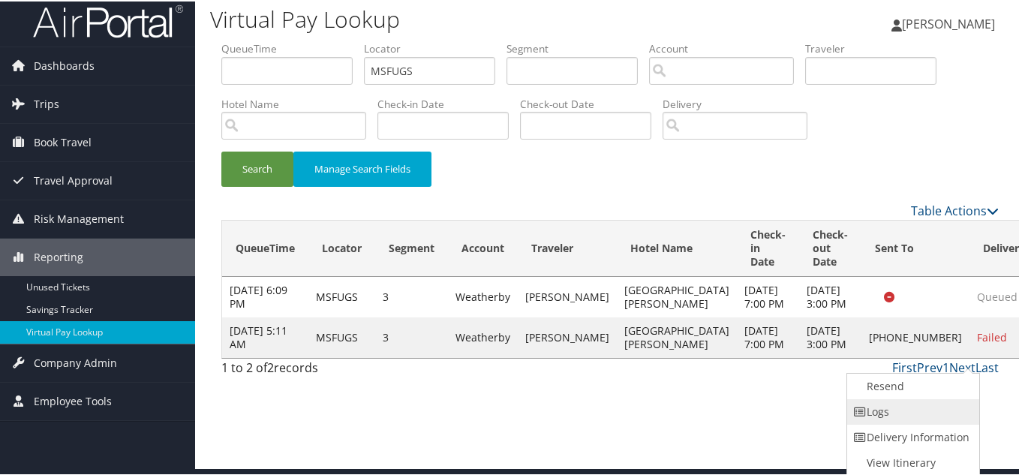
click at [924, 406] on link "Logs" at bounding box center [911, 411] width 128 height 26
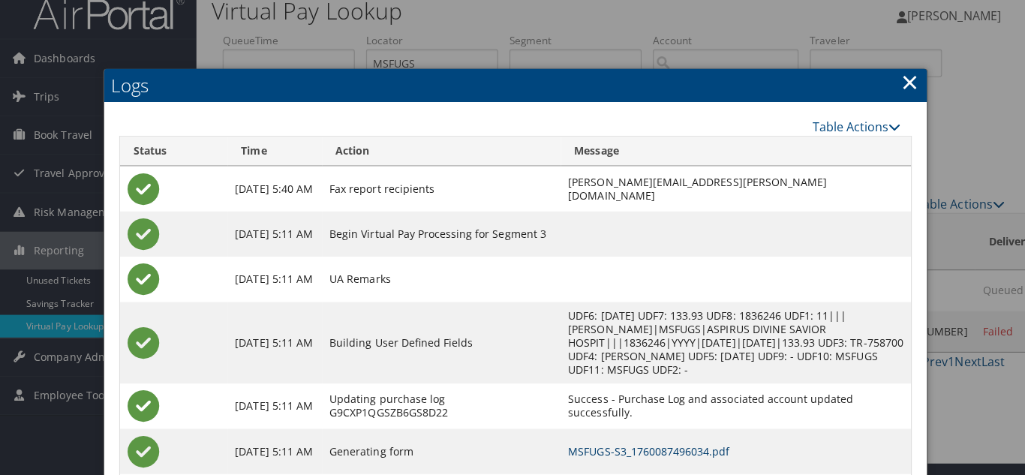
scroll to position [0, 0]
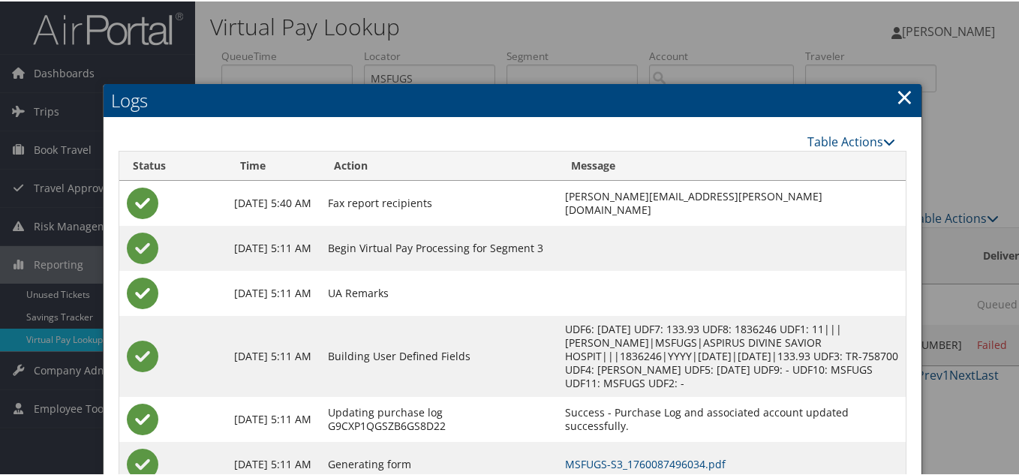
click at [901, 97] on link "×" at bounding box center [904, 95] width 17 height 30
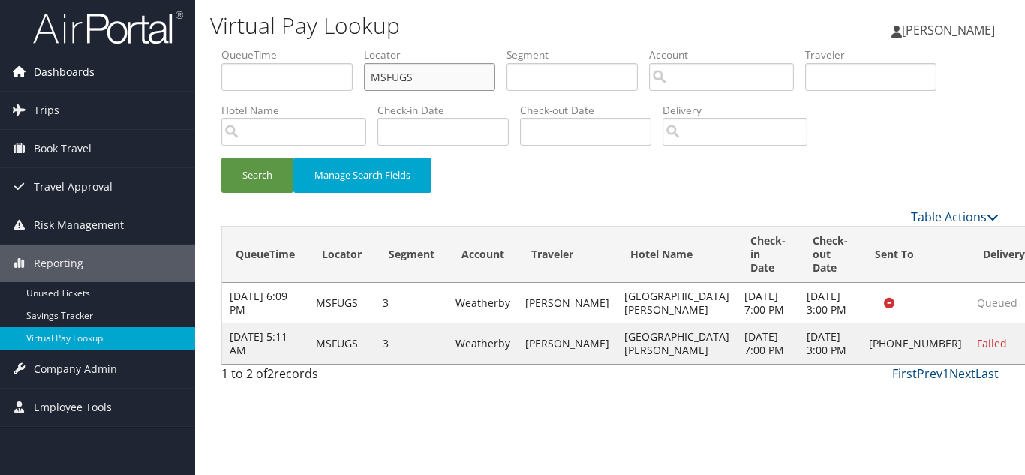
drag, startPoint x: 434, startPoint y: 75, endPoint x: 177, endPoint y: 74, distance: 256.6
click at [184, 74] on div "Dashboards AirPortal 360™ (Manager) My Travel Dashboard Trips Airtinerary® Look…" at bounding box center [512, 237] width 1025 height 475
paste input "IVSTX"
type input "MIVSTX"
click at [221, 158] on button "Search" at bounding box center [257, 175] width 72 height 35
